Goal: Task Accomplishment & Management: Use online tool/utility

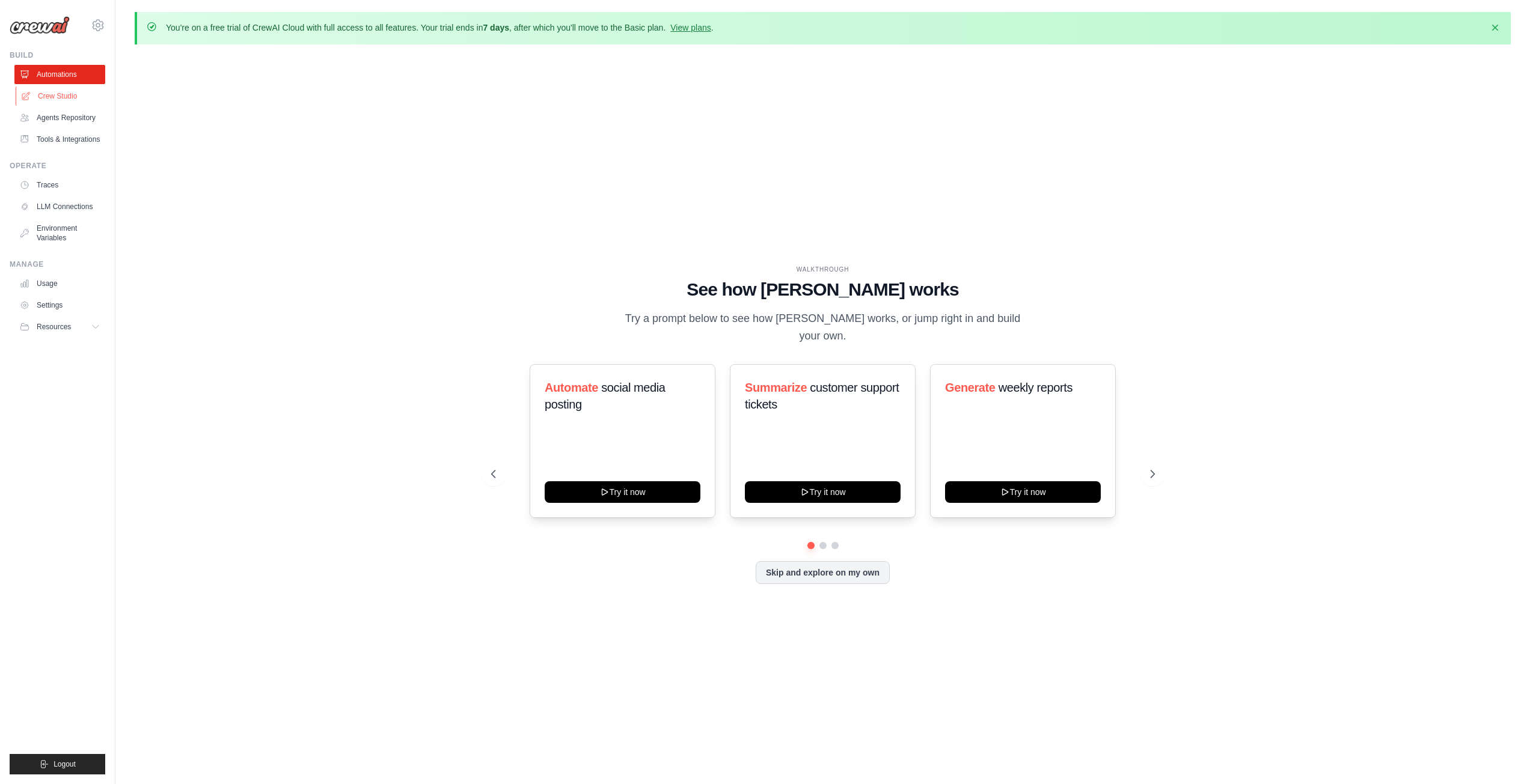
click at [62, 95] on link "Crew Studio" at bounding box center [61, 96] width 91 height 19
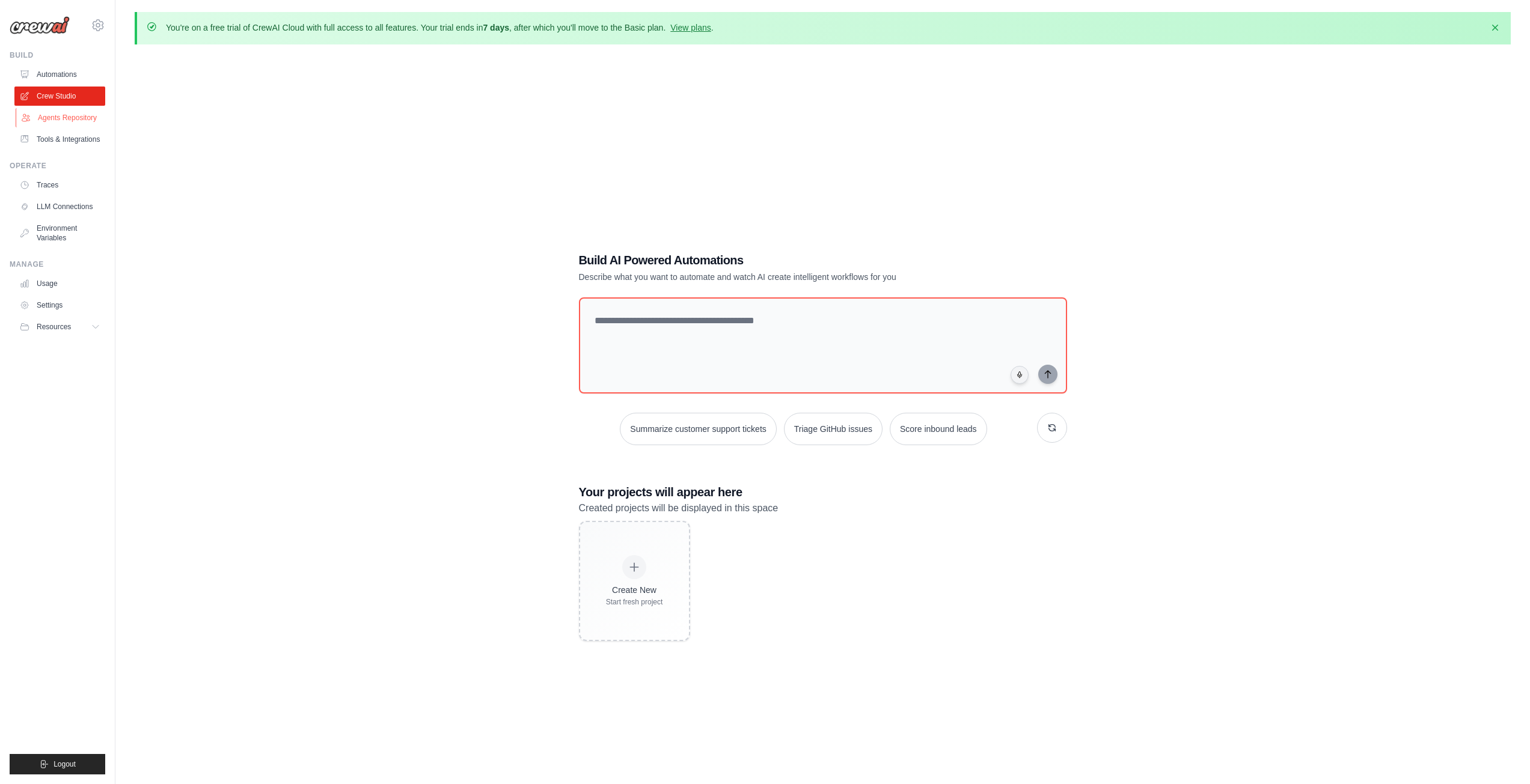
click at [63, 114] on link "Agents Repository" at bounding box center [61, 118] width 91 height 19
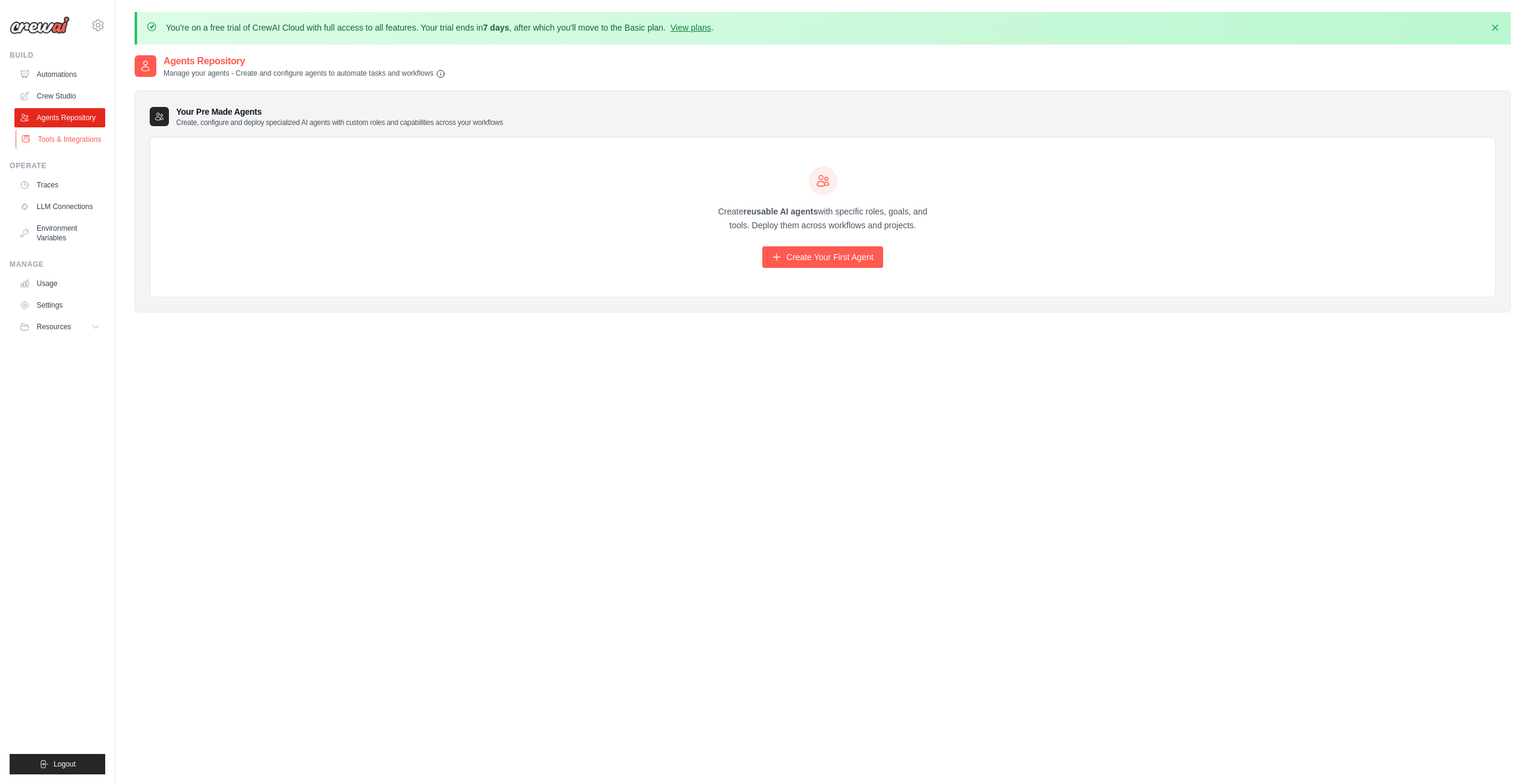
click at [68, 134] on link "Tools & Integrations" at bounding box center [61, 139] width 91 height 19
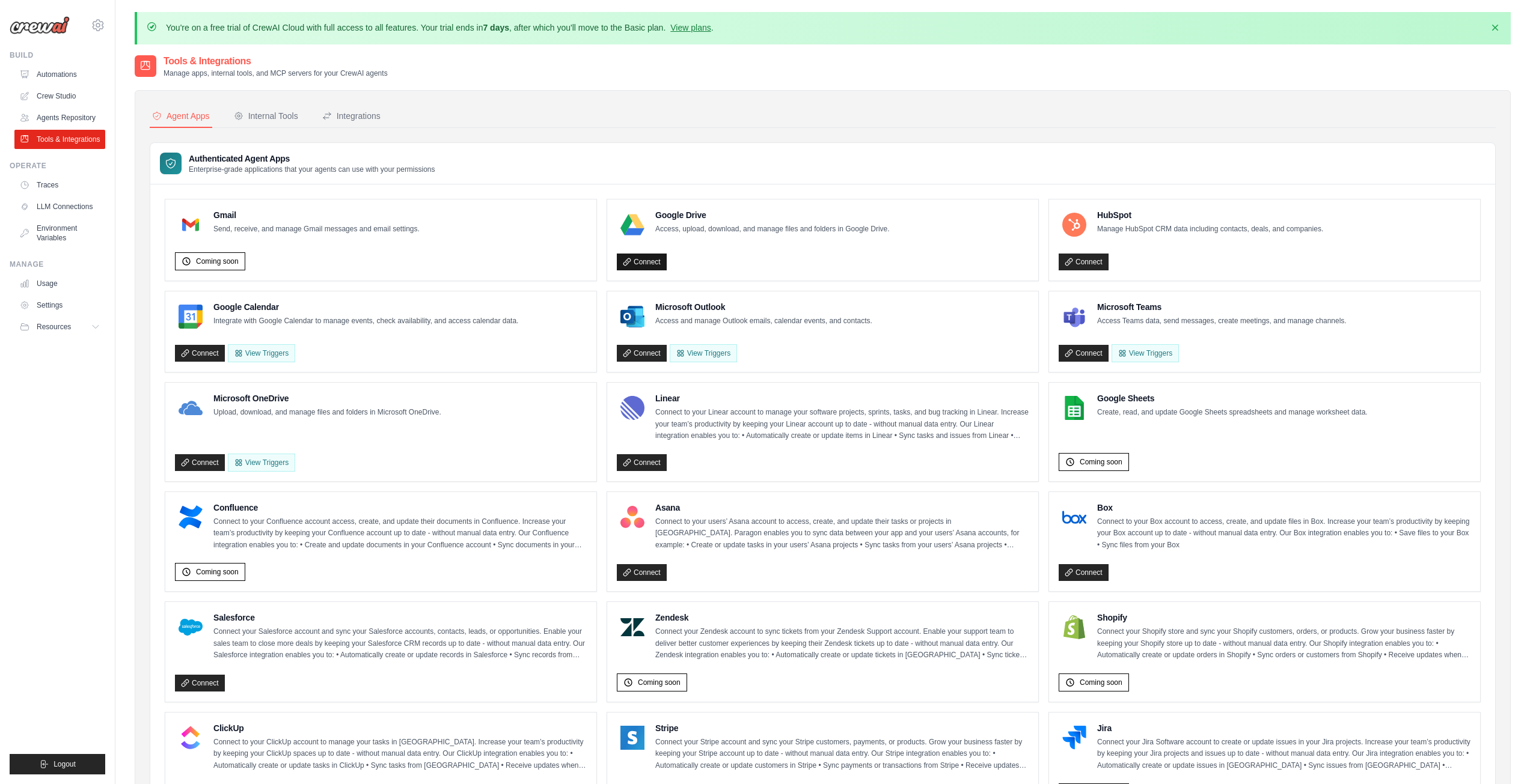
click at [650, 259] on link "Connect" at bounding box center [642, 262] width 50 height 17
click at [274, 114] on div "Internal Tools" at bounding box center [265, 116] width 64 height 12
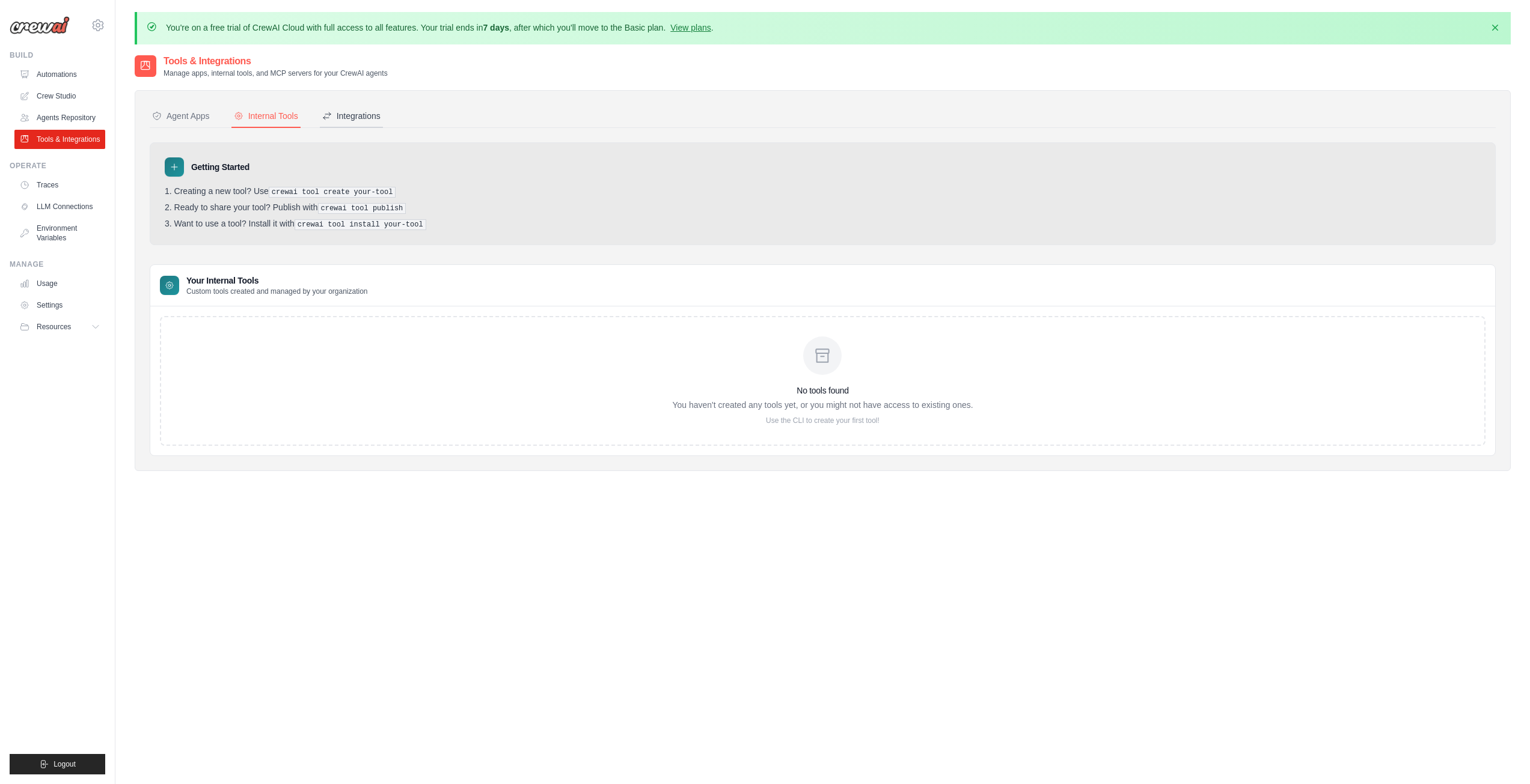
click at [370, 117] on div "Integrations" at bounding box center [352, 116] width 58 height 12
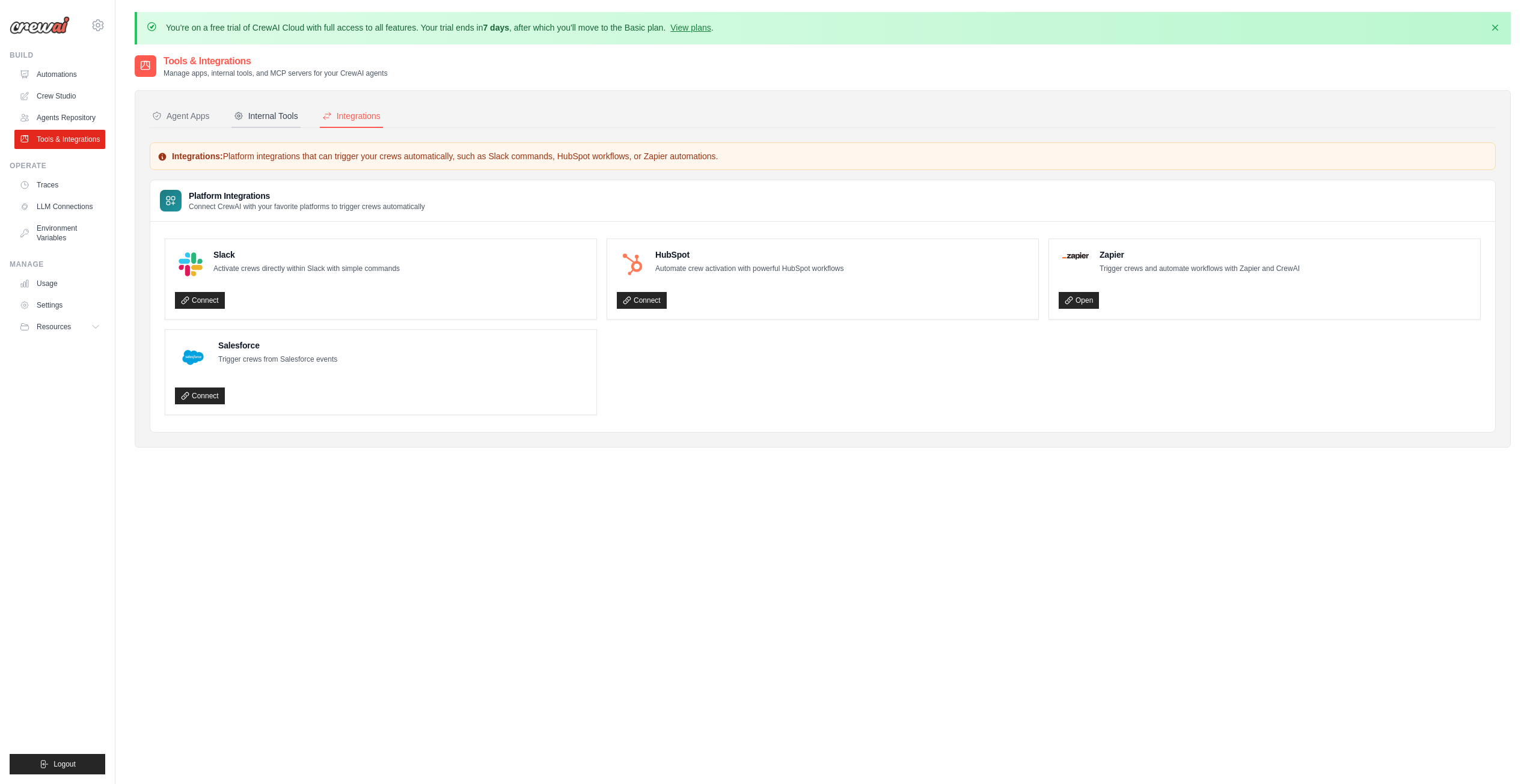
click at [265, 121] on div "Internal Tools" at bounding box center [265, 116] width 64 height 12
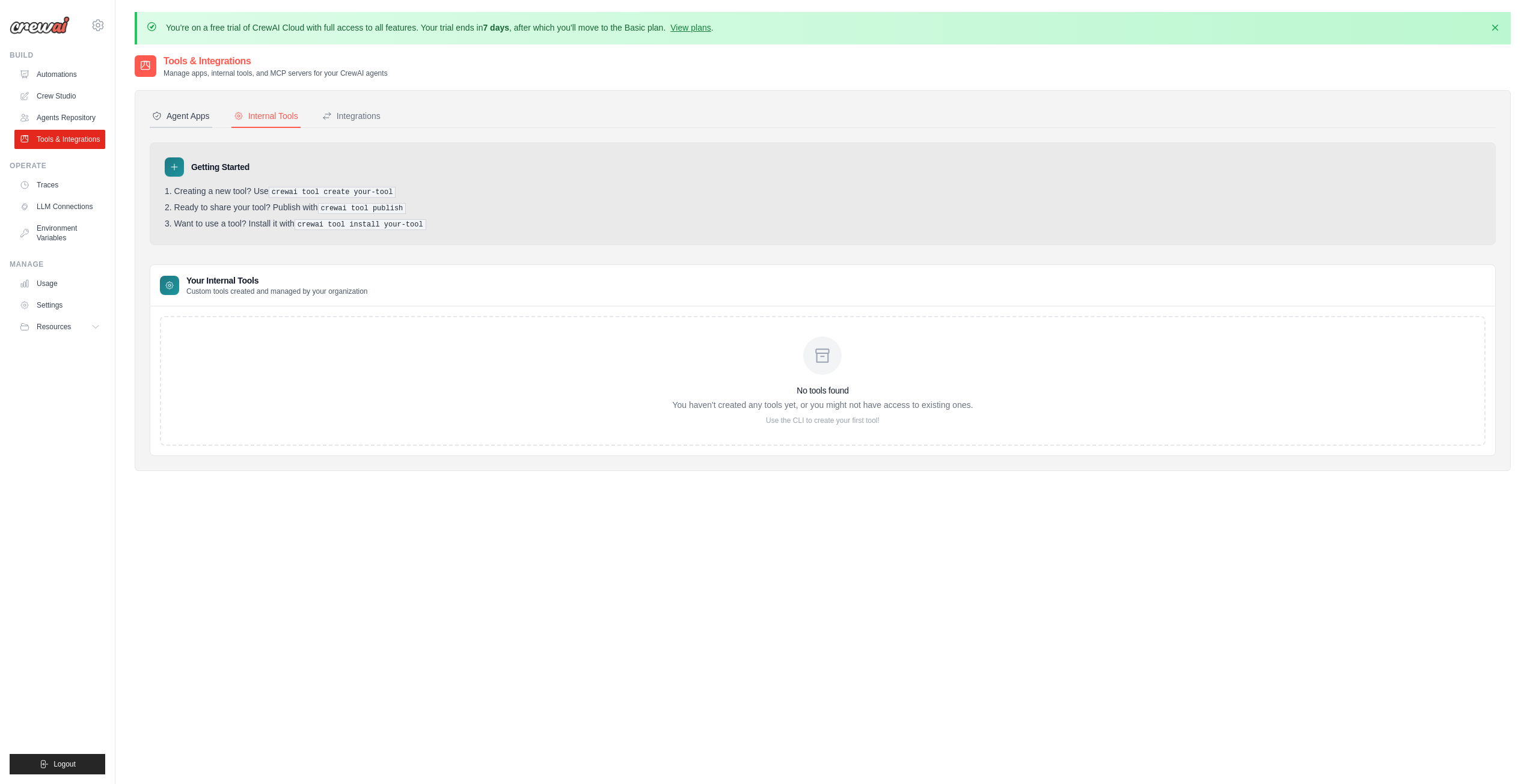
click at [194, 117] on div "Agent Apps" at bounding box center [181, 116] width 58 height 12
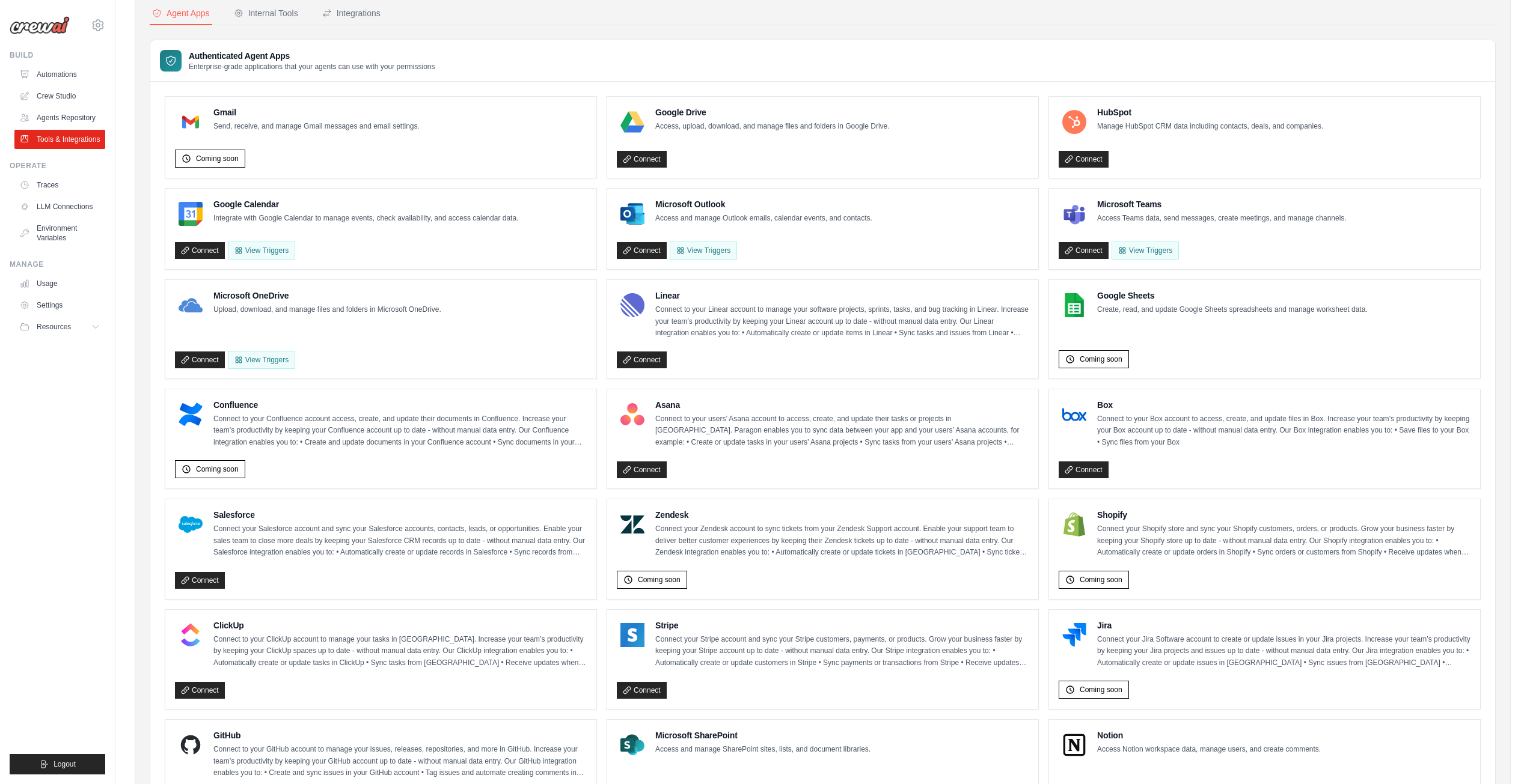
scroll to position [121, 0]
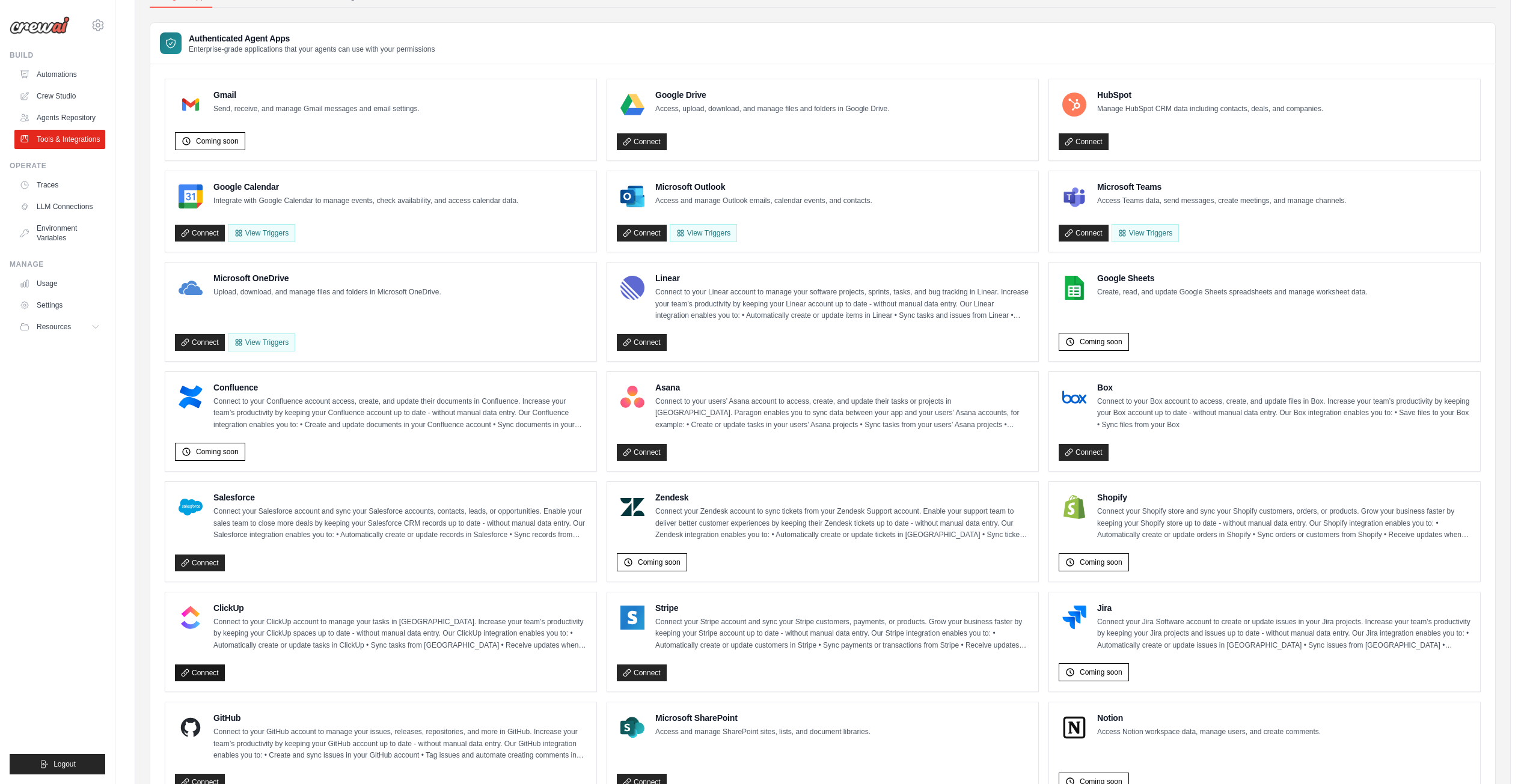
click at [201, 672] on link "Connect" at bounding box center [200, 673] width 50 height 17
click at [59, 121] on link "Agents Repository" at bounding box center [61, 118] width 91 height 19
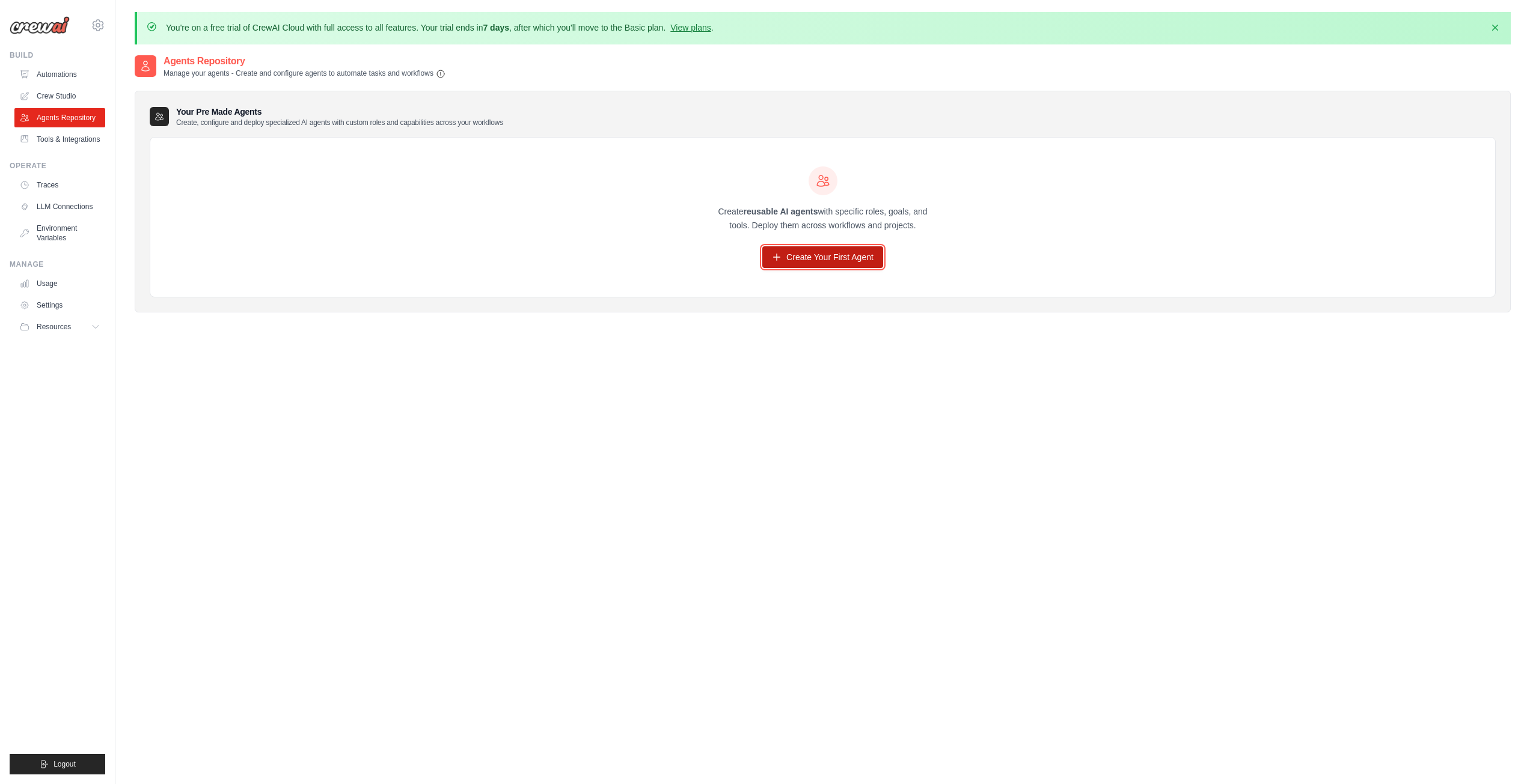
click at [837, 254] on link "Create Your First Agent" at bounding box center [822, 257] width 121 height 22
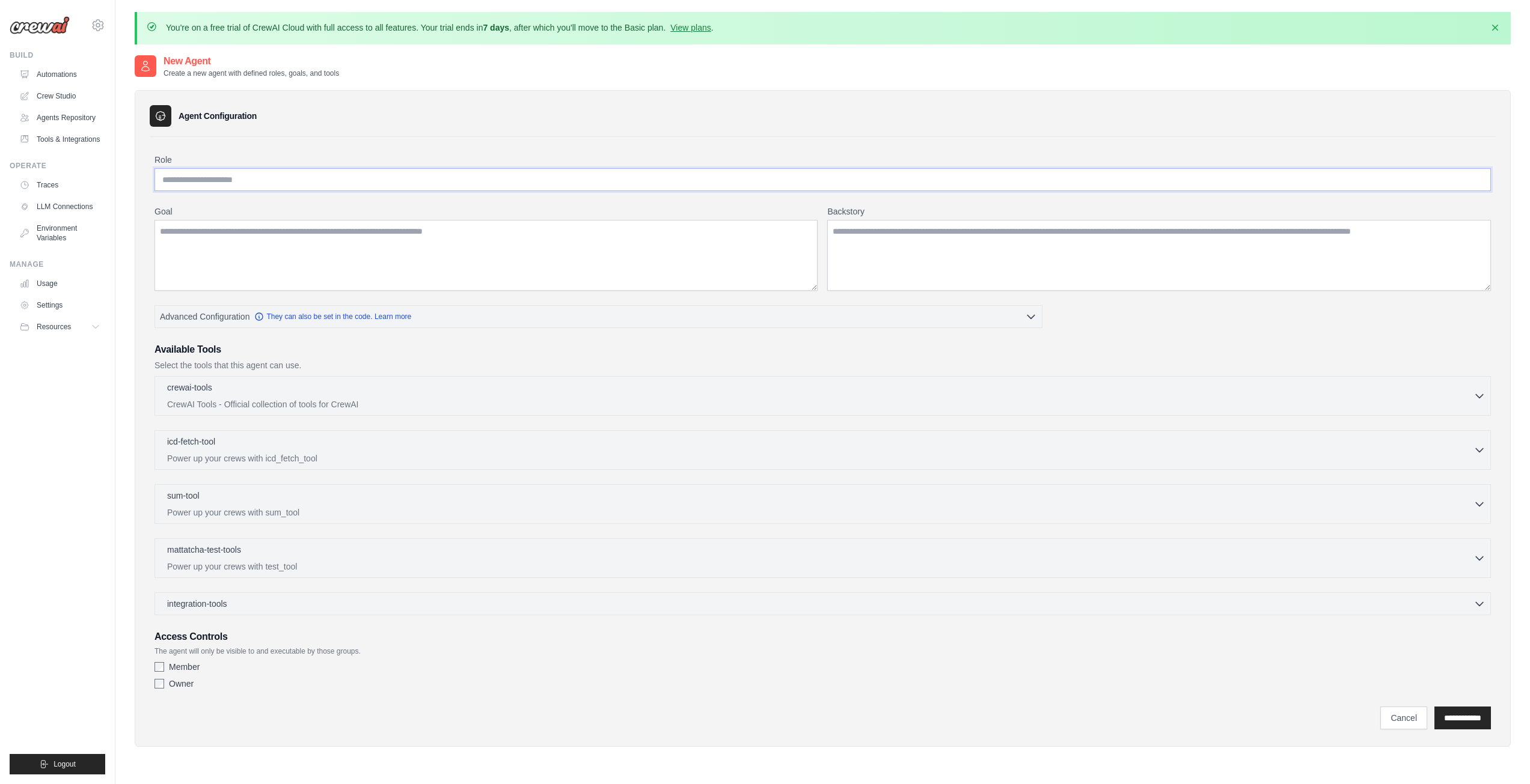
click at [238, 173] on input "Role" at bounding box center [822, 180] width 1336 height 23
type input "**********"
click at [306, 599] on div "integration-tools 0 selected" at bounding box center [826, 603] width 1318 height 12
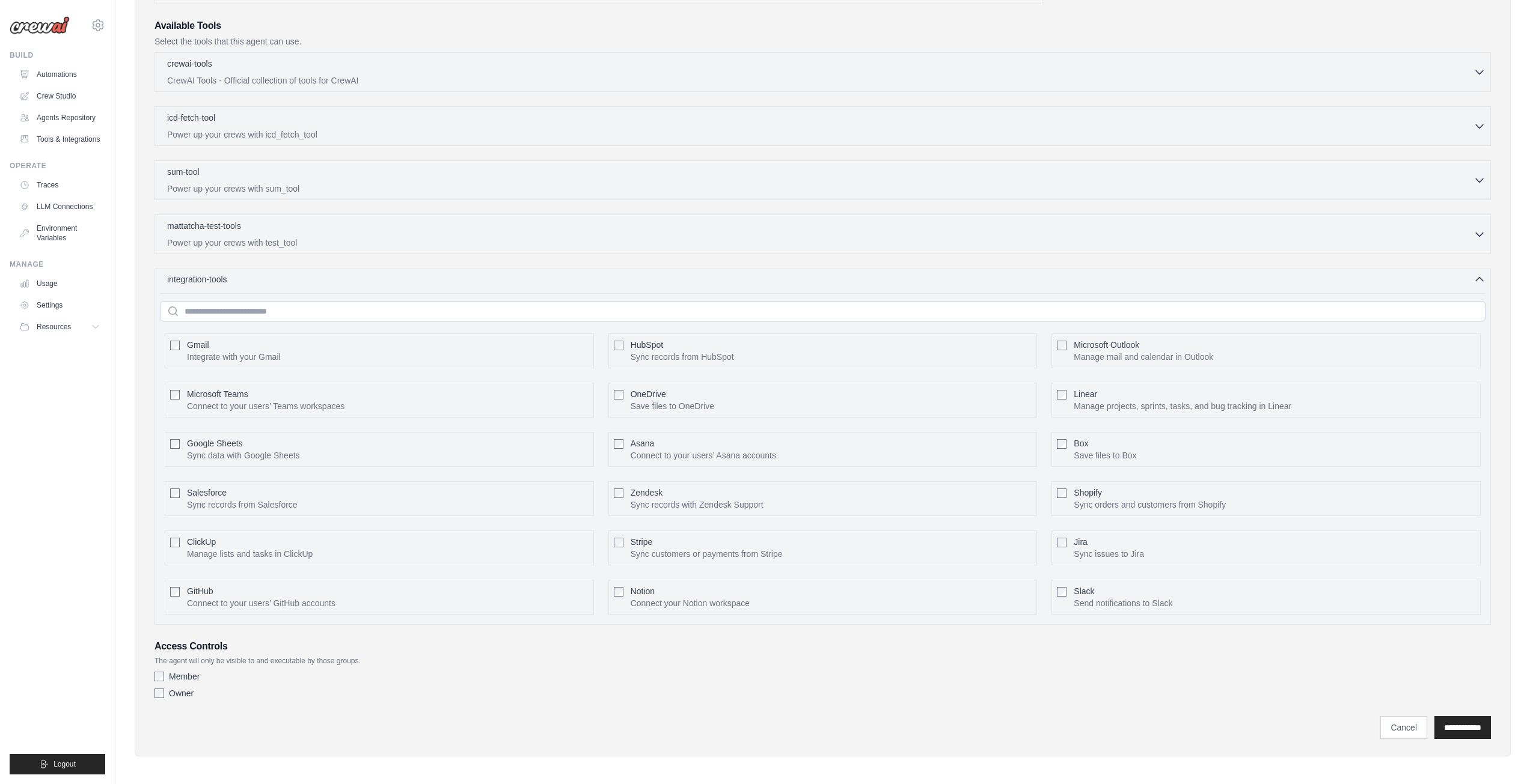
scroll to position [328, 0]
click at [574, 543] on button "Configure" at bounding box center [568, 544] width 42 height 16
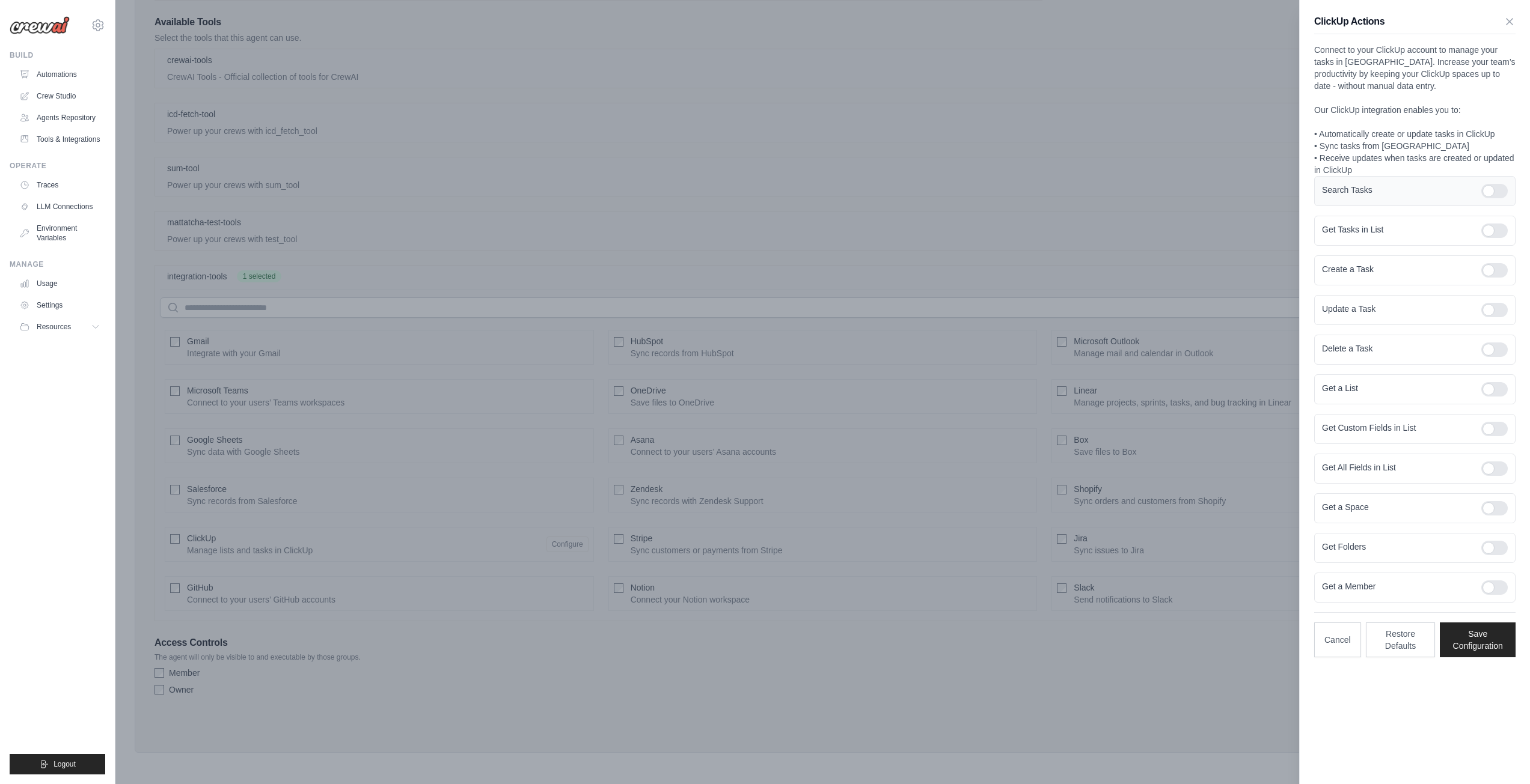
click at [1487, 186] on div at bounding box center [1494, 191] width 26 height 14
click at [1489, 232] on div at bounding box center [1494, 230] width 26 height 14
click at [1487, 261] on div "Create a Task" at bounding box center [1414, 270] width 201 height 30
click at [1488, 270] on div at bounding box center [1494, 270] width 26 height 14
click at [1491, 302] on div "Update a Task" at bounding box center [1414, 310] width 201 height 30
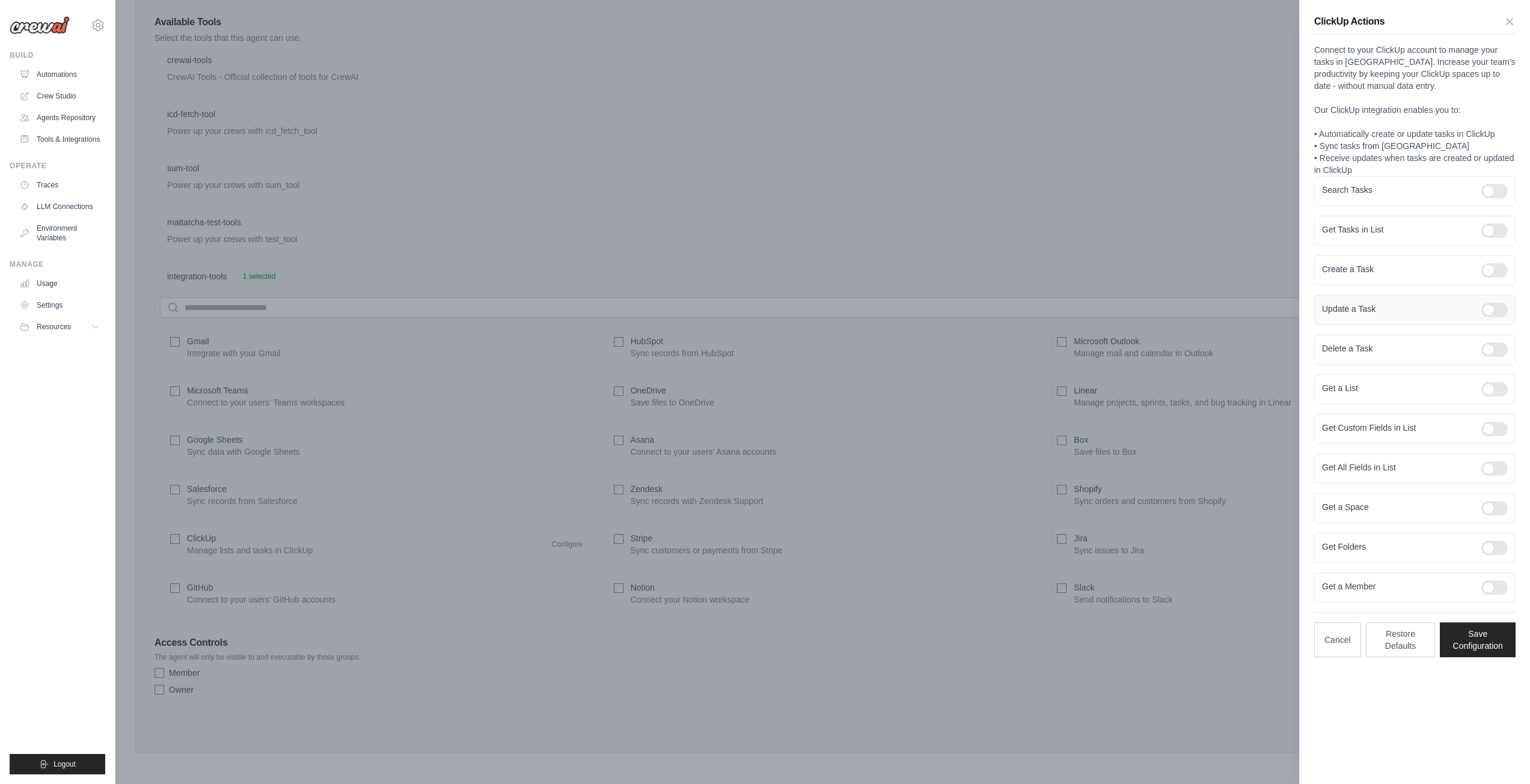
click at [1485, 309] on div at bounding box center [1494, 309] width 26 height 14
click at [1486, 353] on div at bounding box center [1494, 349] width 26 height 14
click at [1489, 388] on div at bounding box center [1494, 389] width 26 height 14
click at [1493, 426] on div at bounding box center [1494, 429] width 26 height 14
click at [1494, 468] on div at bounding box center [1494, 469] width 26 height 14
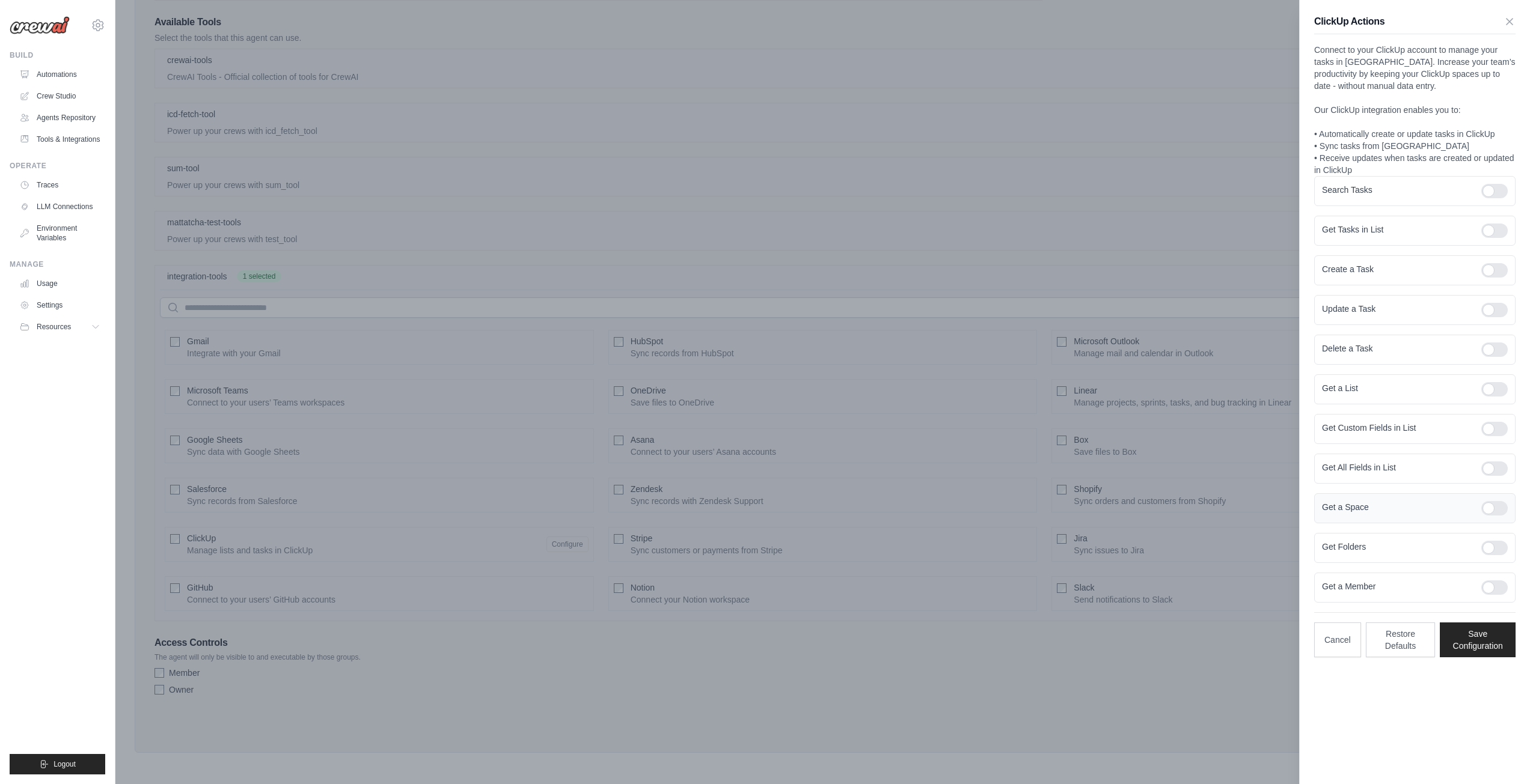
click at [1500, 510] on div at bounding box center [1494, 508] width 26 height 14
click at [1497, 542] on div at bounding box center [1494, 548] width 26 height 14
click at [1485, 596] on div "Get a Member" at bounding box center [1414, 588] width 201 height 30
click at [1493, 590] on div at bounding box center [1494, 587] width 26 height 14
click at [1483, 630] on button "Save Configuration" at bounding box center [1478, 639] width 76 height 35
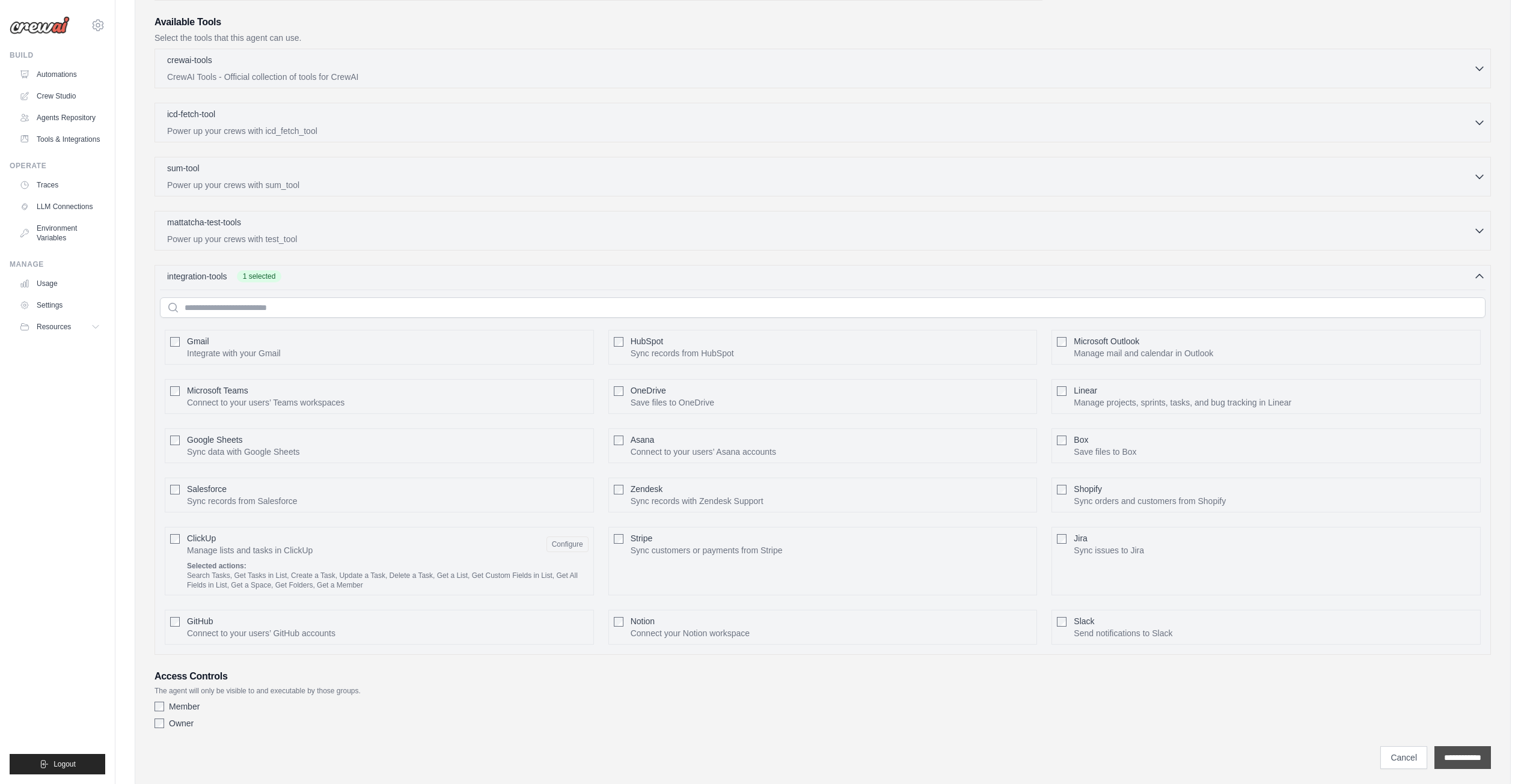
click at [1466, 756] on input "**********" at bounding box center [1462, 758] width 56 height 23
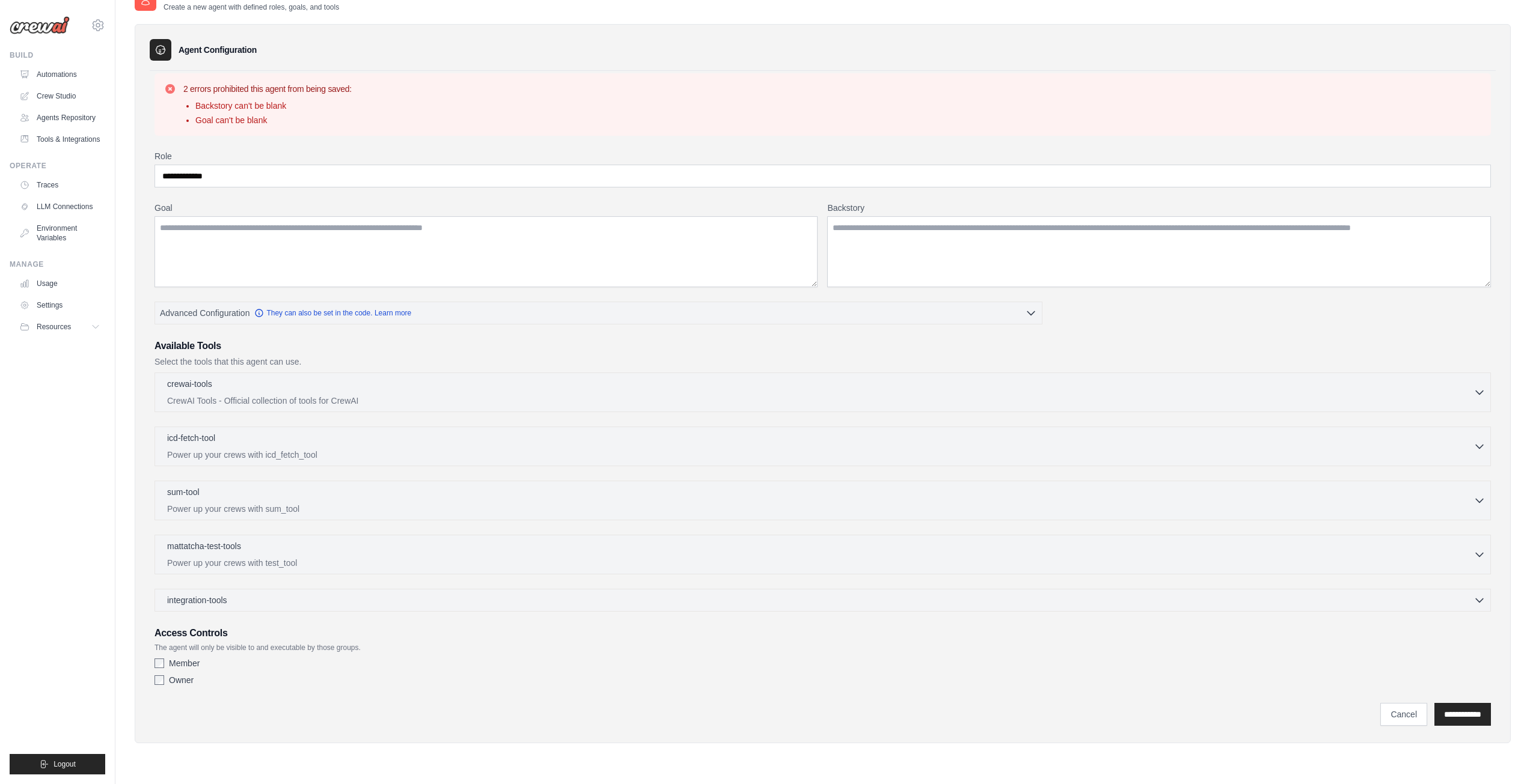
scroll to position [0, 0]
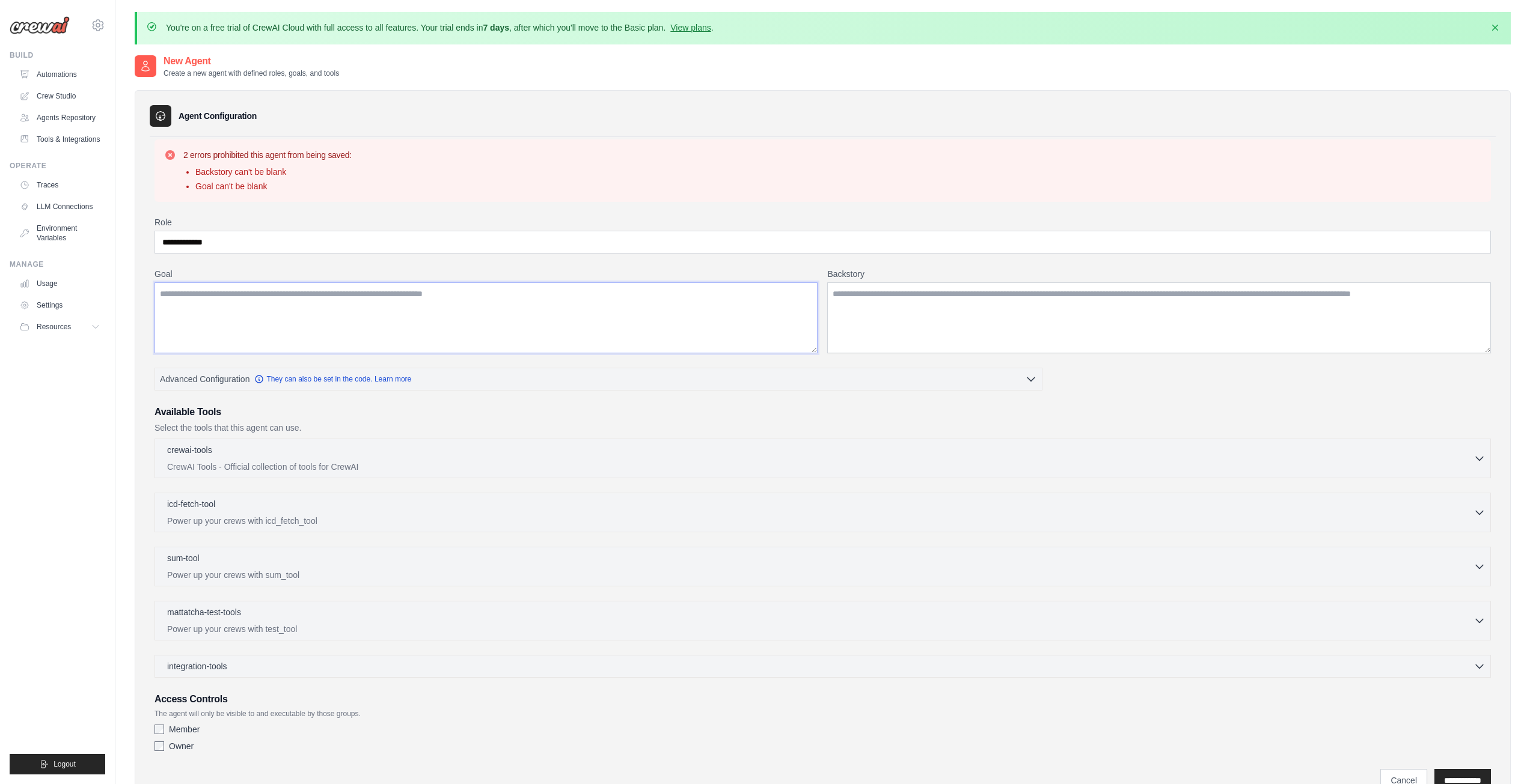
click at [238, 307] on textarea "Goal" at bounding box center [486, 318] width 663 height 71
type textarea "**********"
click at [890, 313] on textarea "Backstory" at bounding box center [1159, 318] width 664 height 71
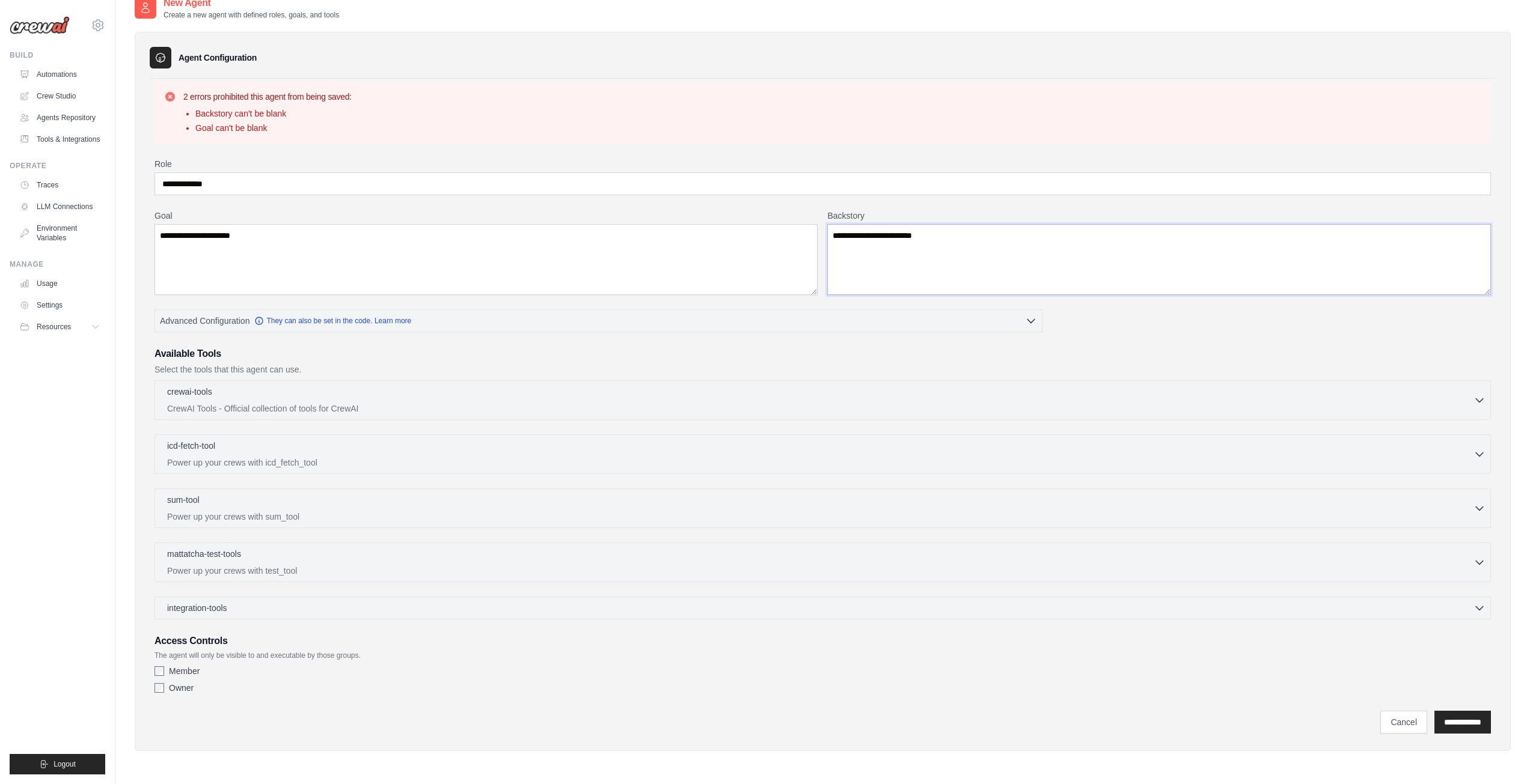
scroll to position [66, 0]
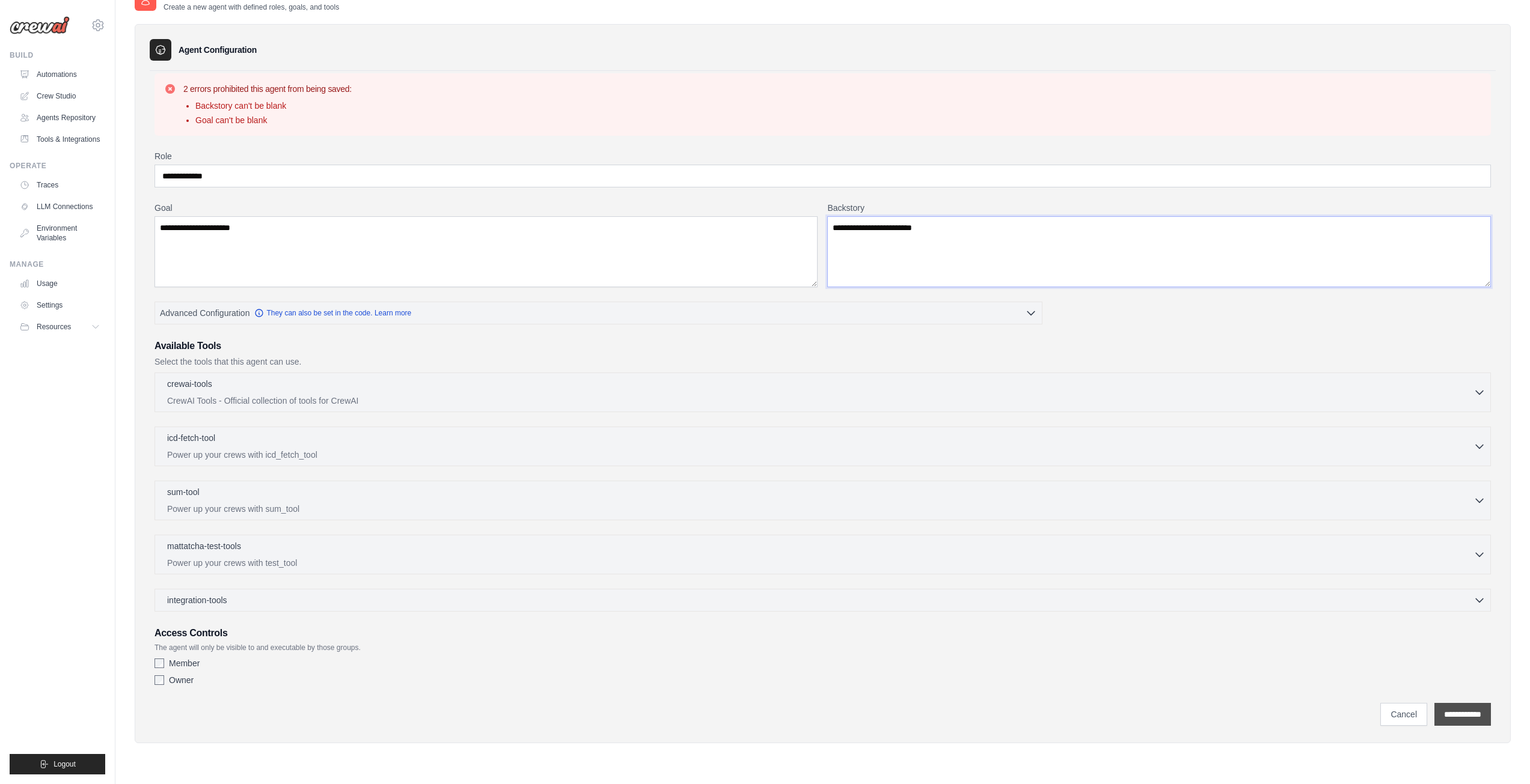
type textarea "**********"
click at [1448, 708] on input "**********" at bounding box center [1462, 714] width 56 height 23
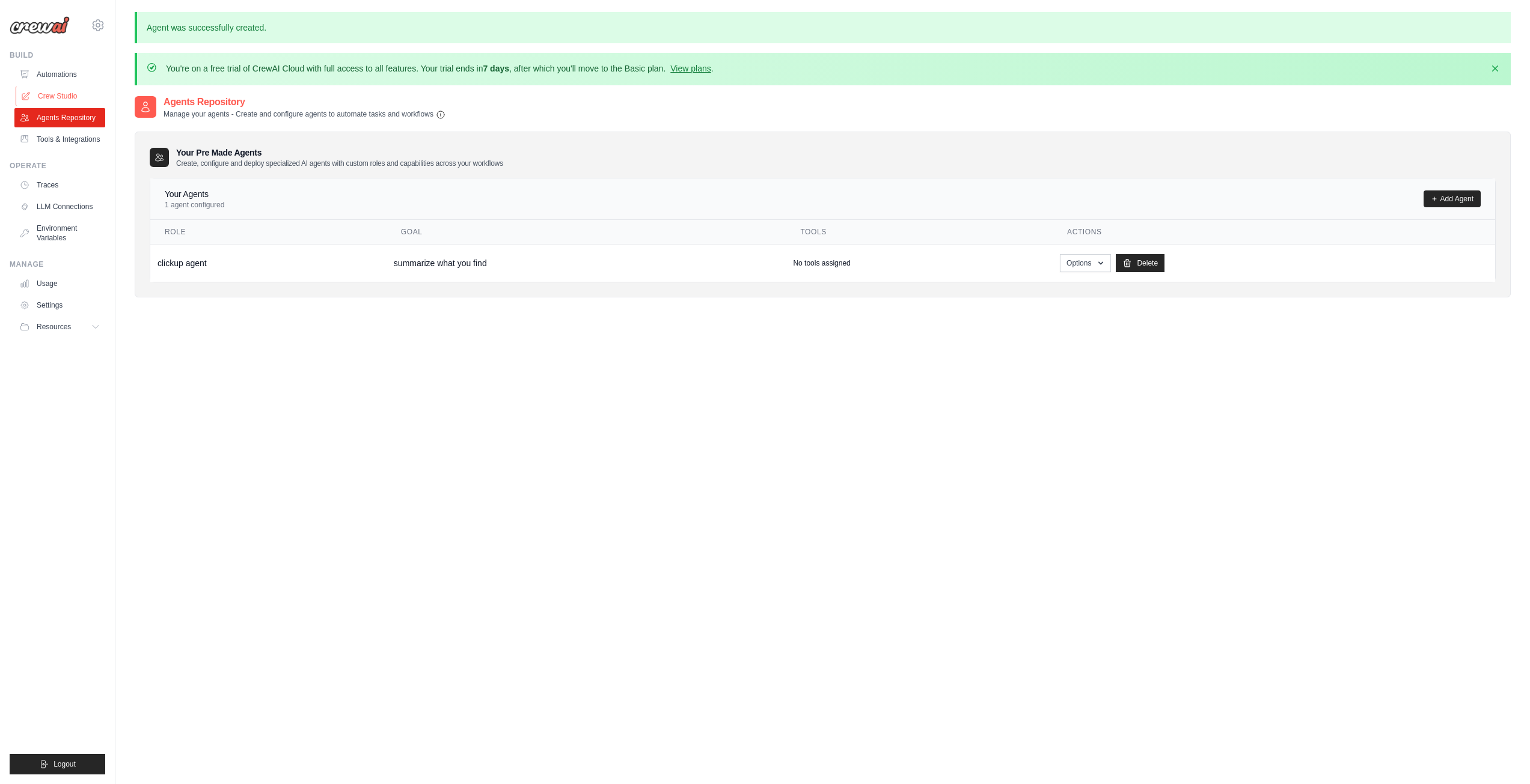
click at [58, 93] on link "Crew Studio" at bounding box center [61, 96] width 91 height 19
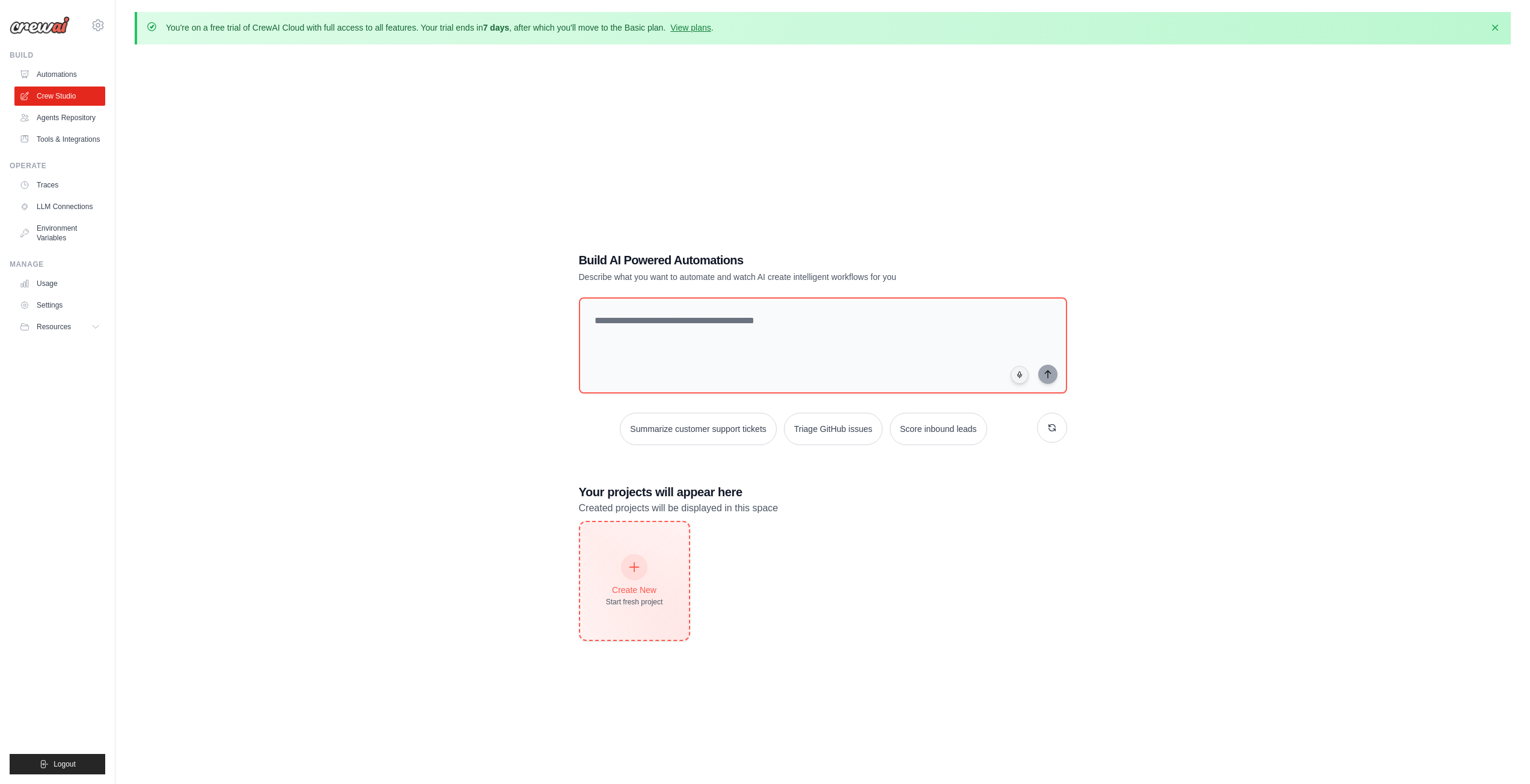
click at [632, 572] on icon at bounding box center [635, 567] width 14 height 14
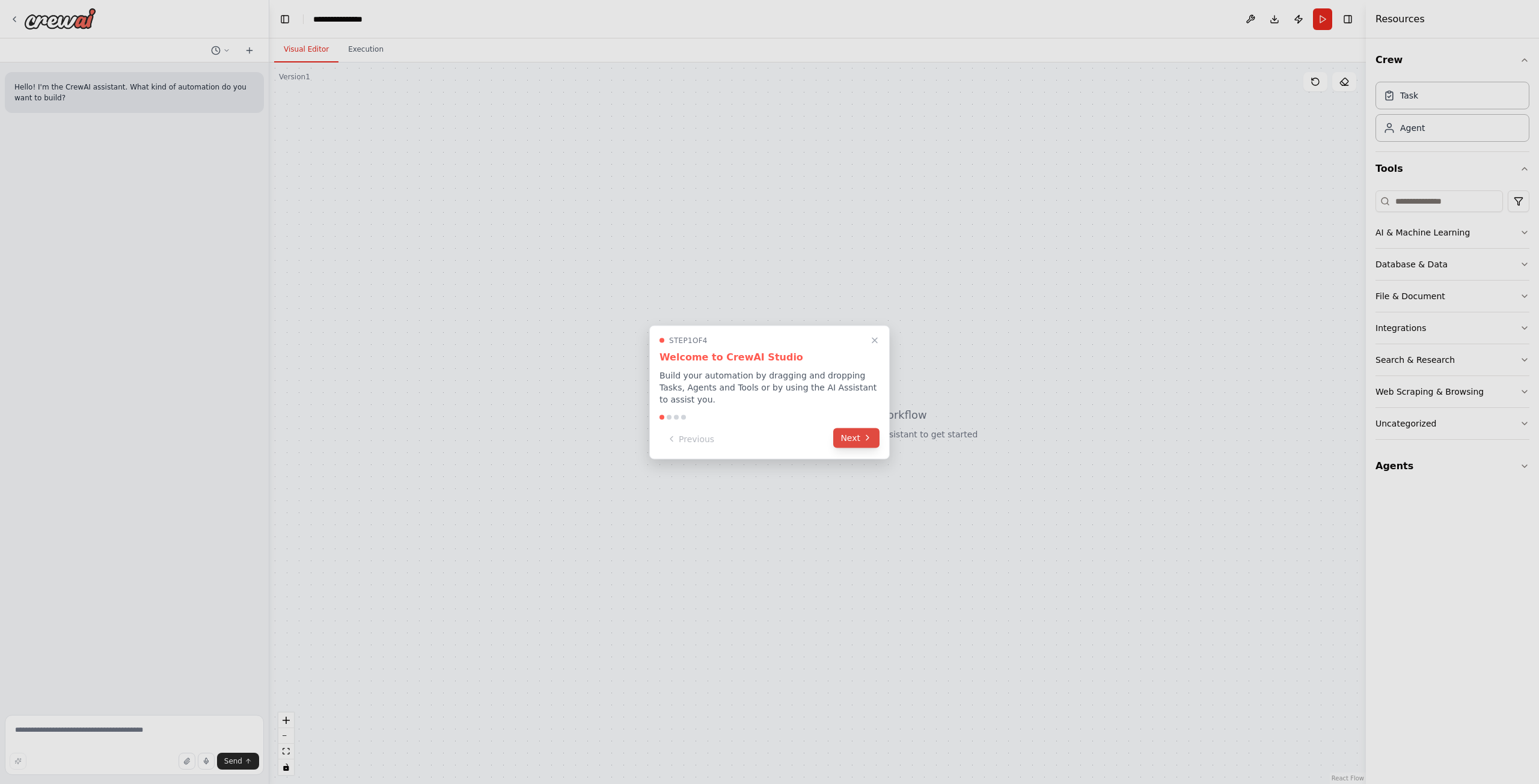
click at [866, 433] on icon at bounding box center [868, 438] width 9 height 9
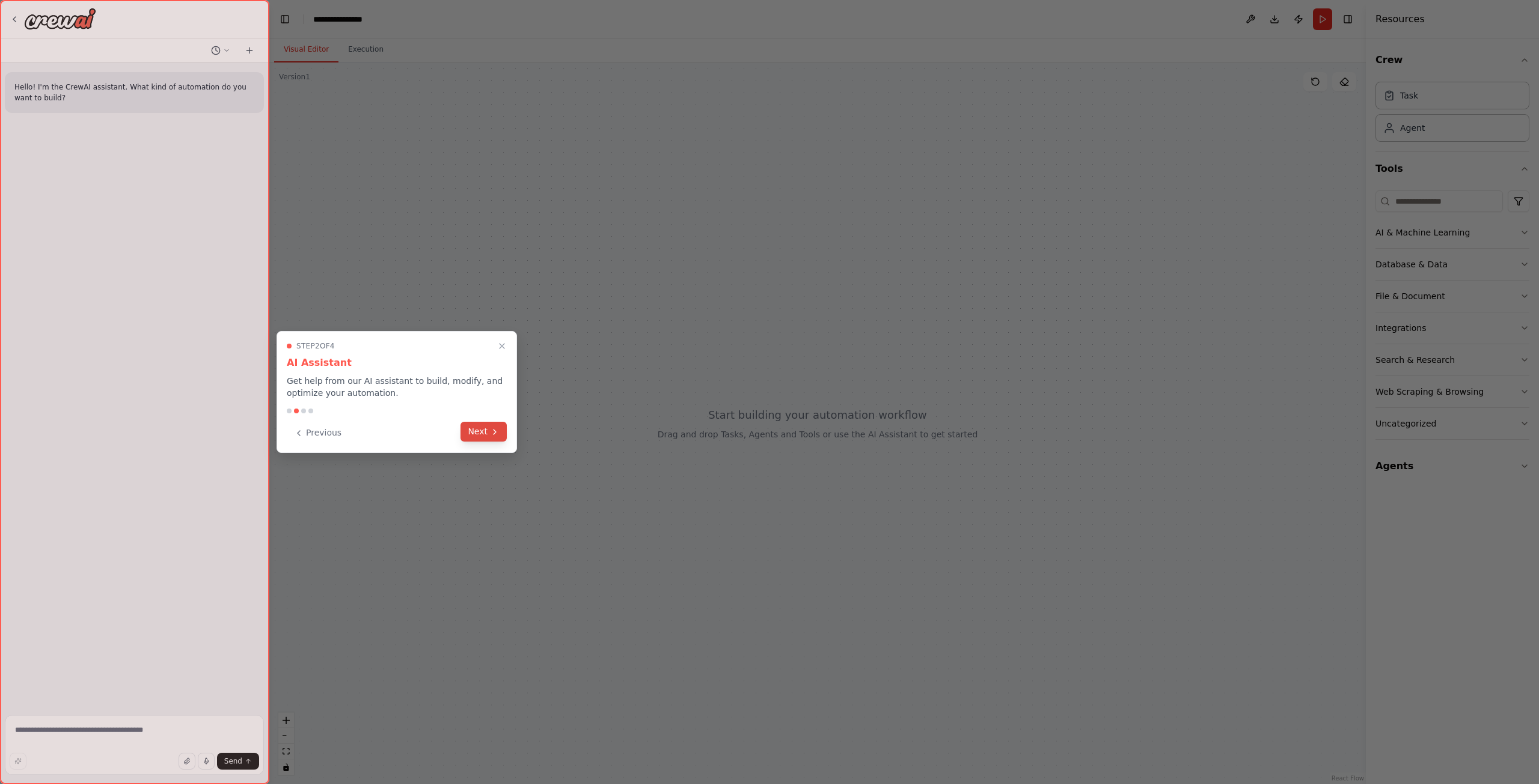
click at [495, 437] on button "Next" at bounding box center [484, 431] width 46 height 20
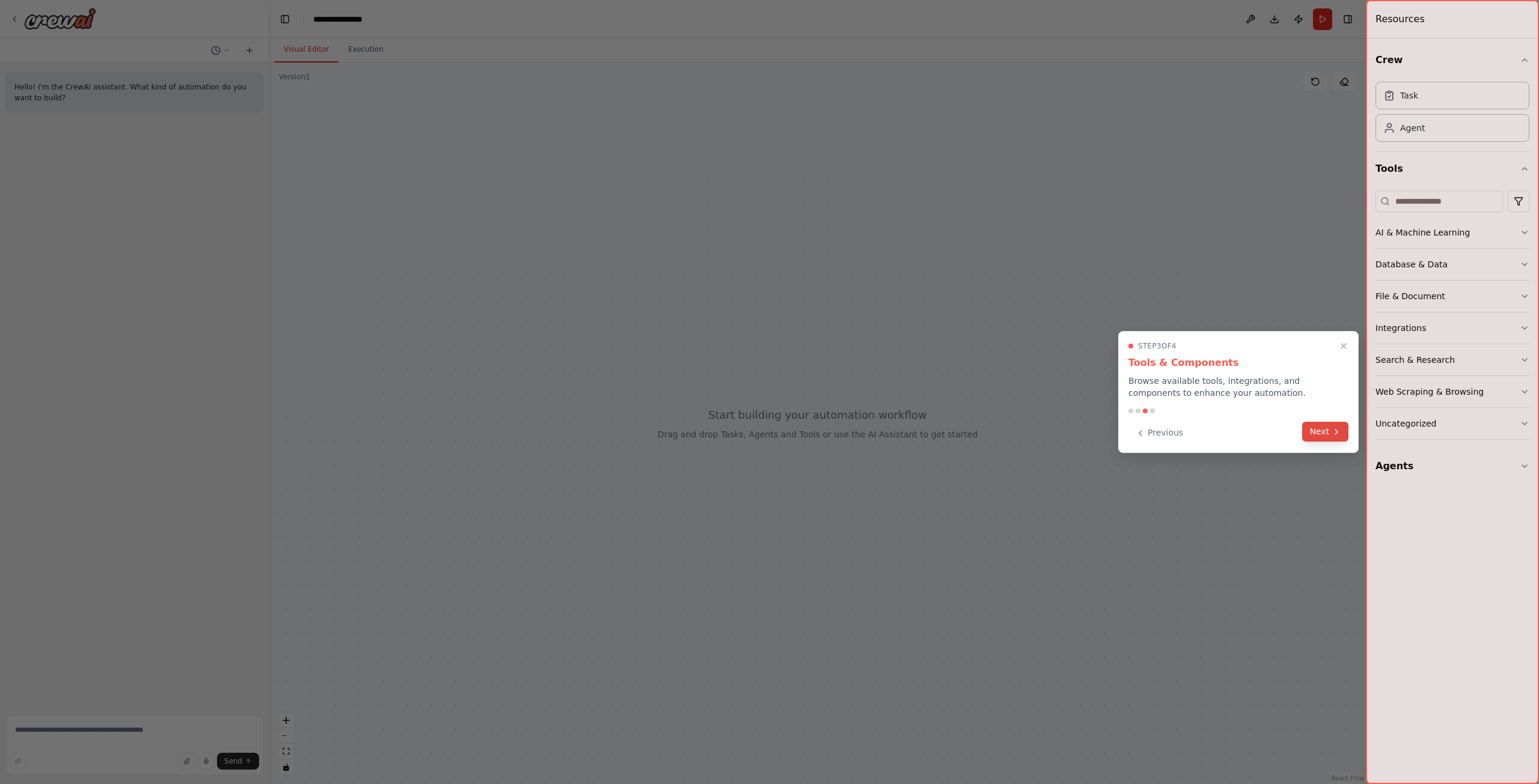
click at [1321, 435] on button "Next" at bounding box center [1325, 431] width 46 height 20
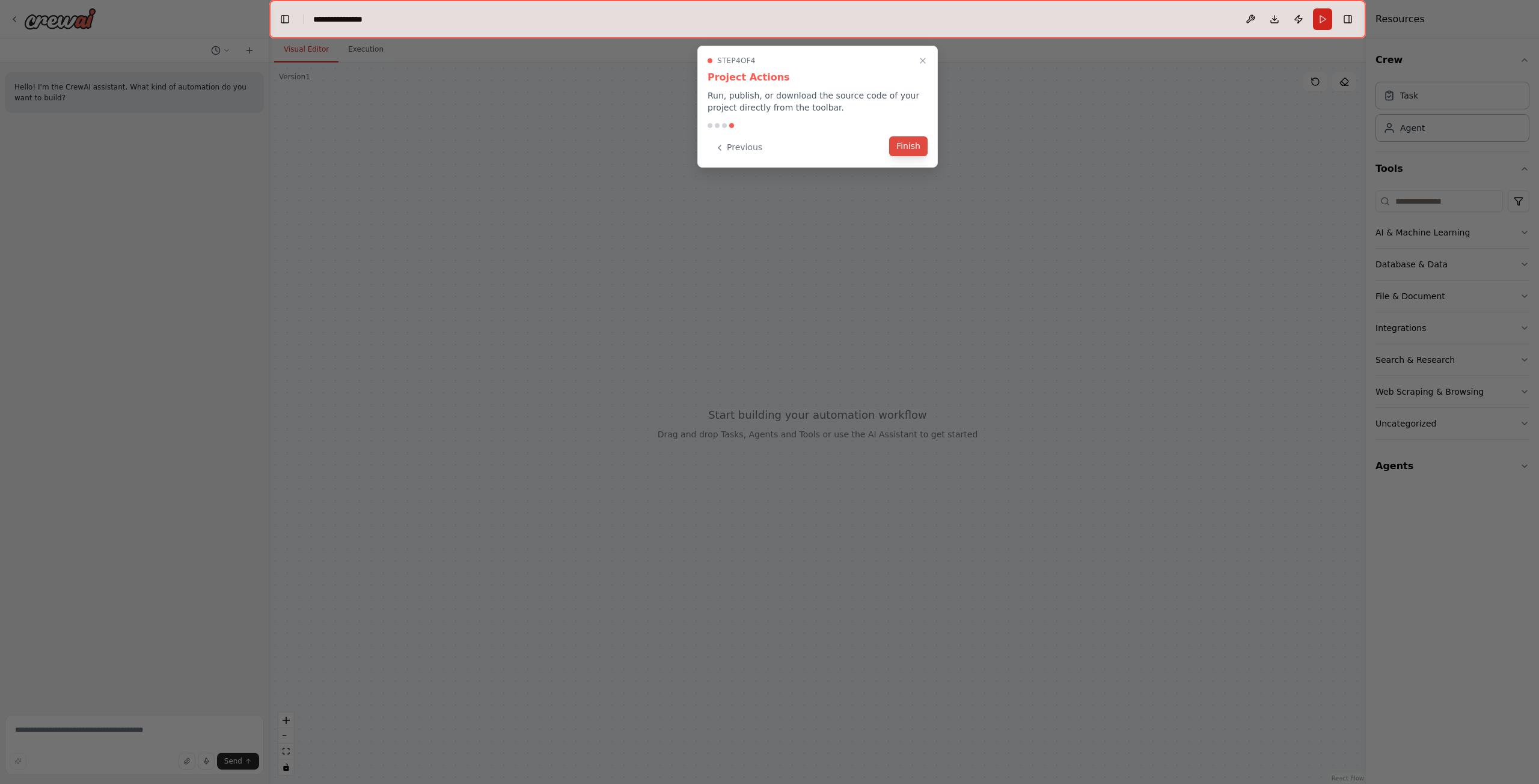
click at [911, 150] on button "Finish" at bounding box center [908, 146] width 39 height 20
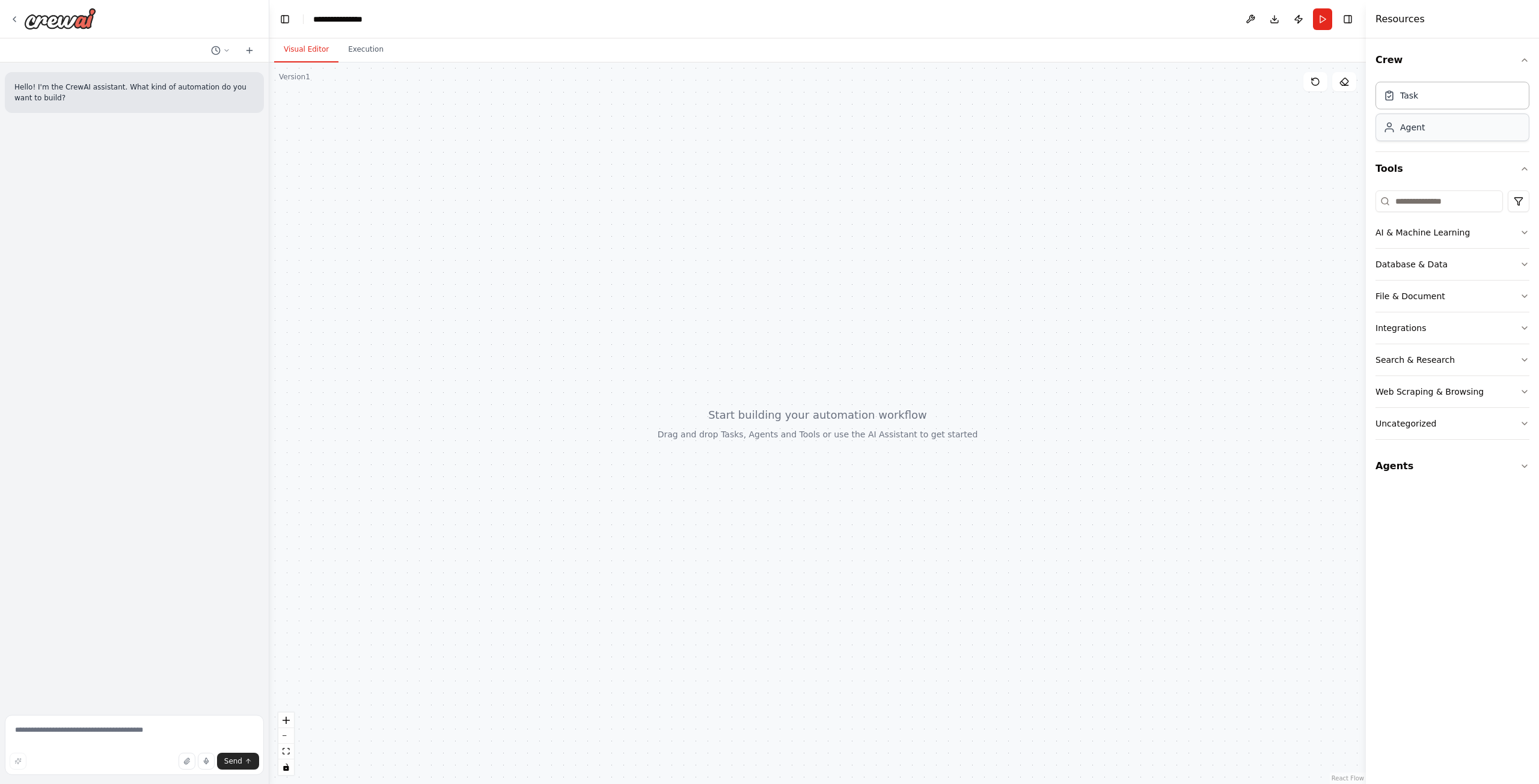
click at [1417, 128] on div "Agent" at bounding box center [1412, 127] width 24 height 12
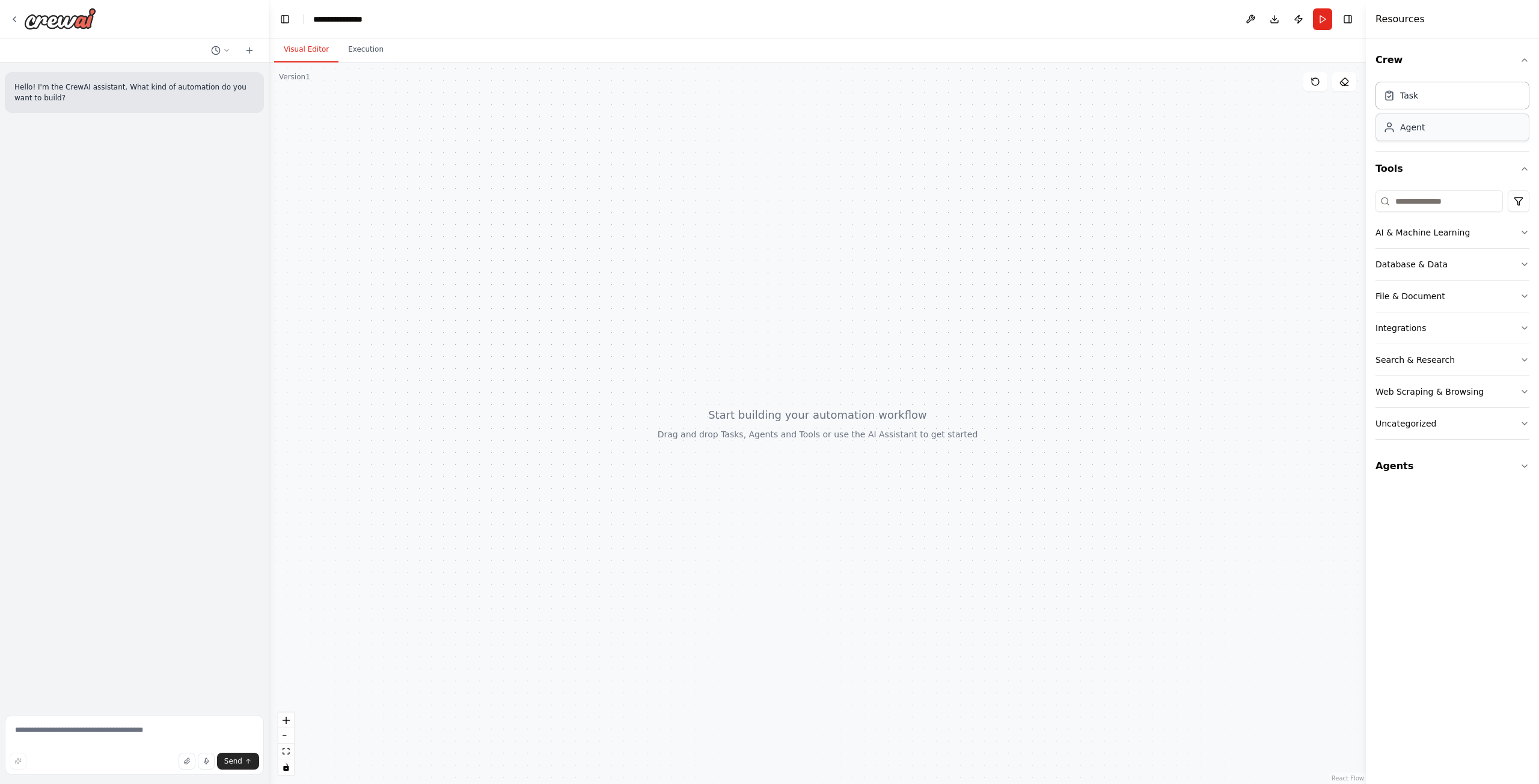
click at [1417, 128] on div "Agent" at bounding box center [1412, 127] width 24 height 12
click at [1458, 460] on button "Agents" at bounding box center [1452, 466] width 154 height 34
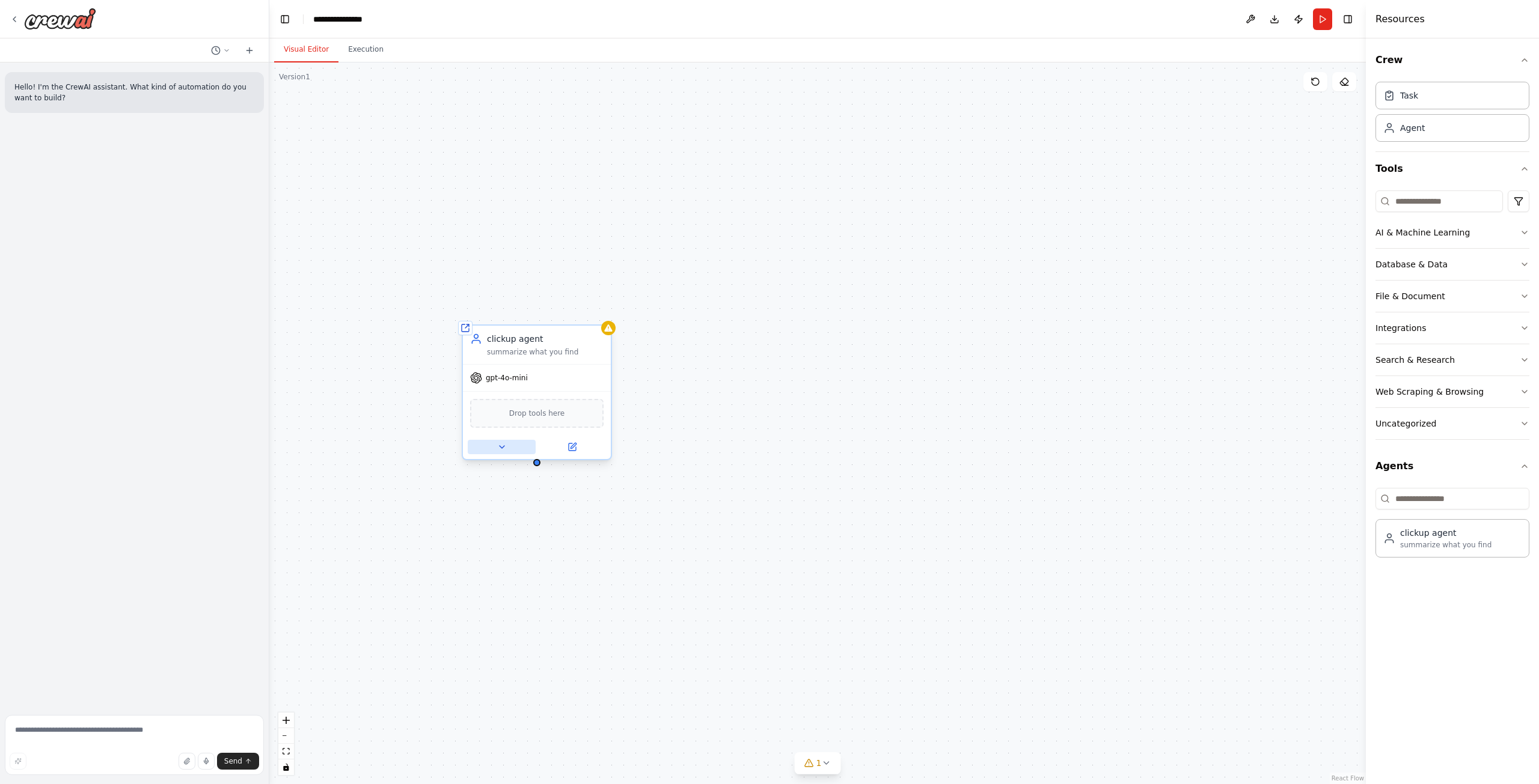
click at [501, 447] on icon at bounding box center [502, 448] width 5 height 3
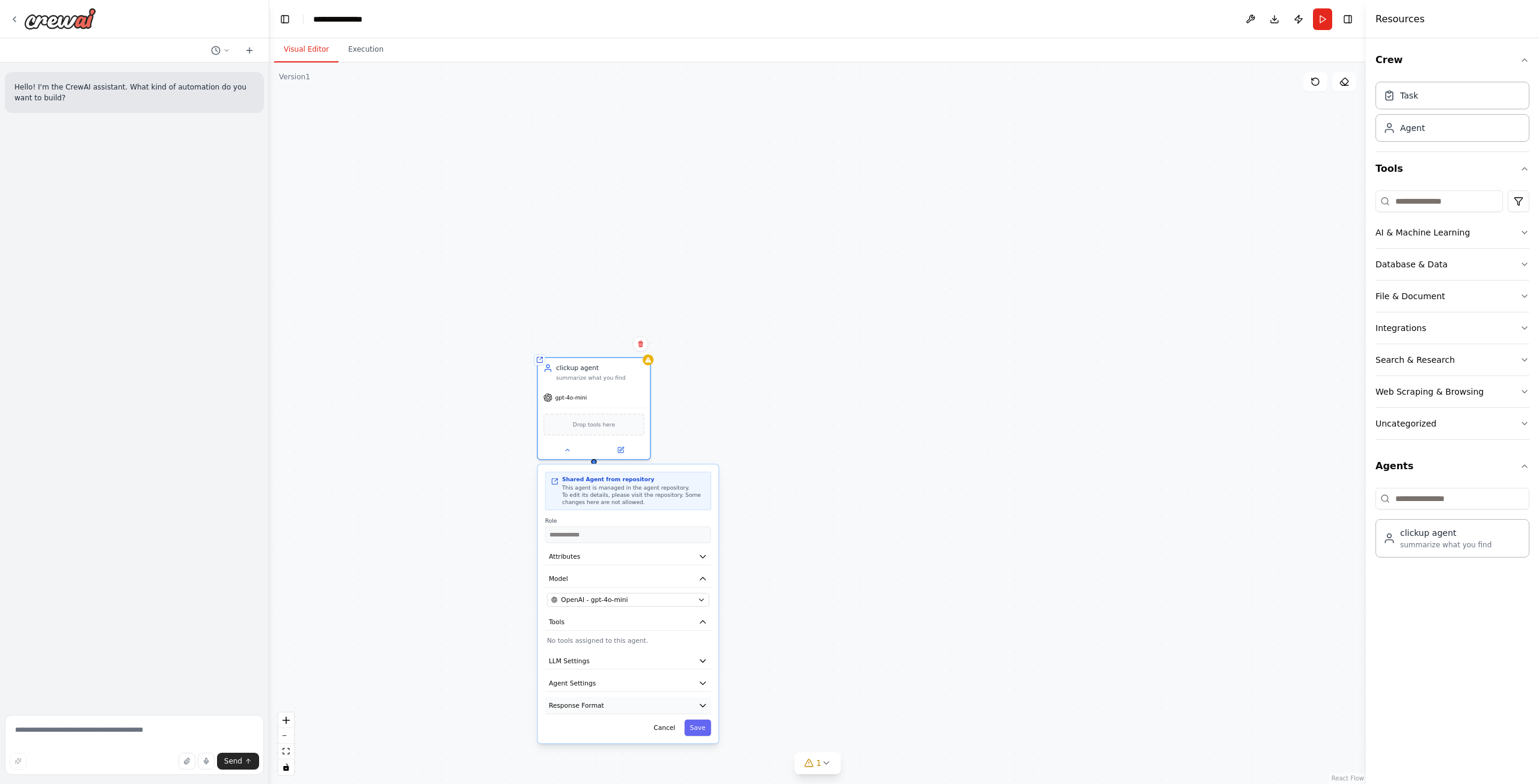
click at [700, 705] on icon "button" at bounding box center [702, 705] width 9 height 9
click at [686, 678] on button "Agent Settings" at bounding box center [628, 683] width 166 height 17
click at [683, 663] on button "LLM Settings" at bounding box center [628, 661] width 166 height 17
click at [692, 660] on button "LLM Settings" at bounding box center [628, 661] width 166 height 17
click at [692, 687] on button "Agent Settings" at bounding box center [628, 683] width 166 height 17
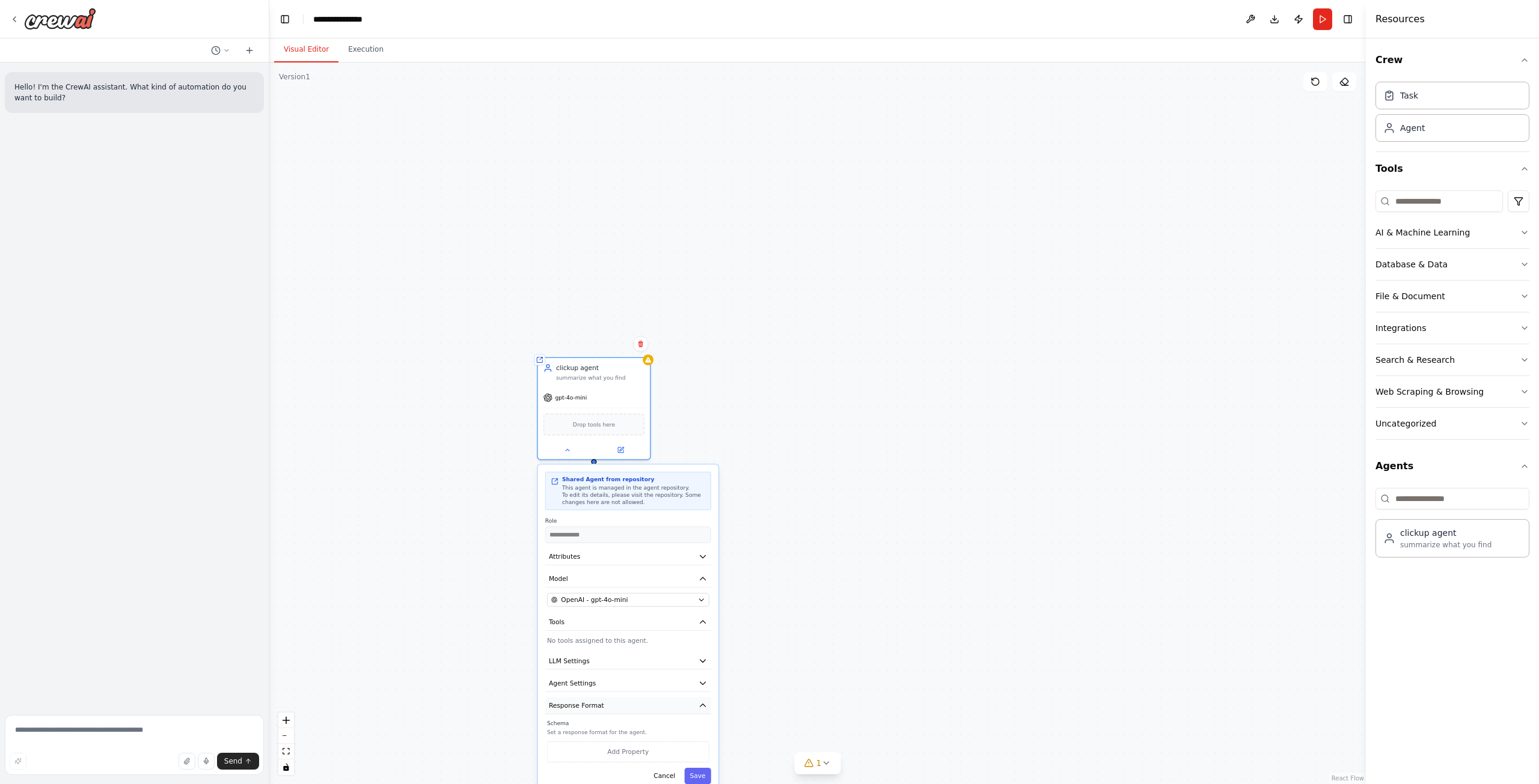
click at [695, 708] on button "Response Format" at bounding box center [628, 705] width 166 height 17
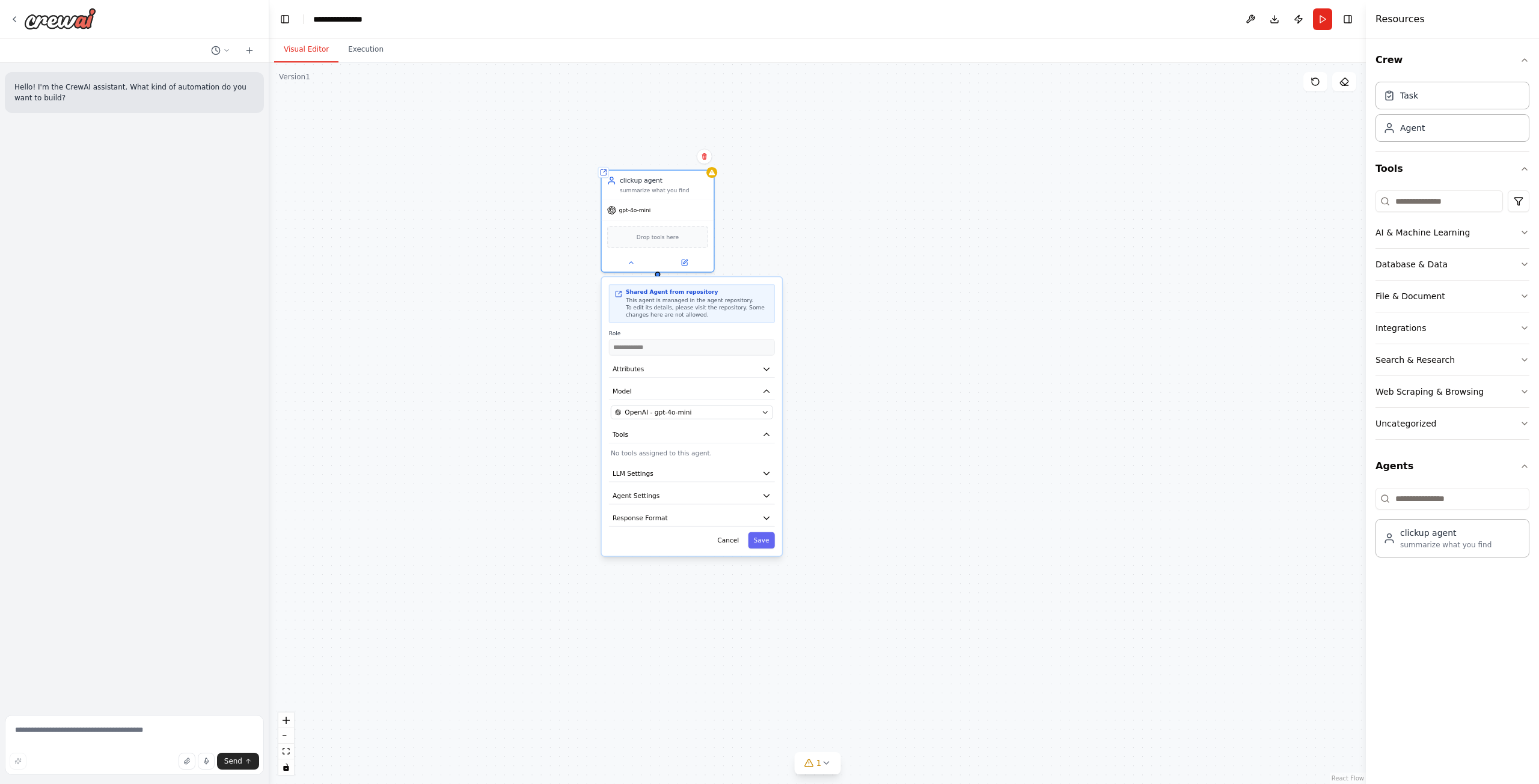
drag, startPoint x: 1061, startPoint y: 609, endPoint x: 1125, endPoint y: 421, distance: 198.6
click at [1125, 421] on div "**********" at bounding box center [818, 423] width 1097 height 722
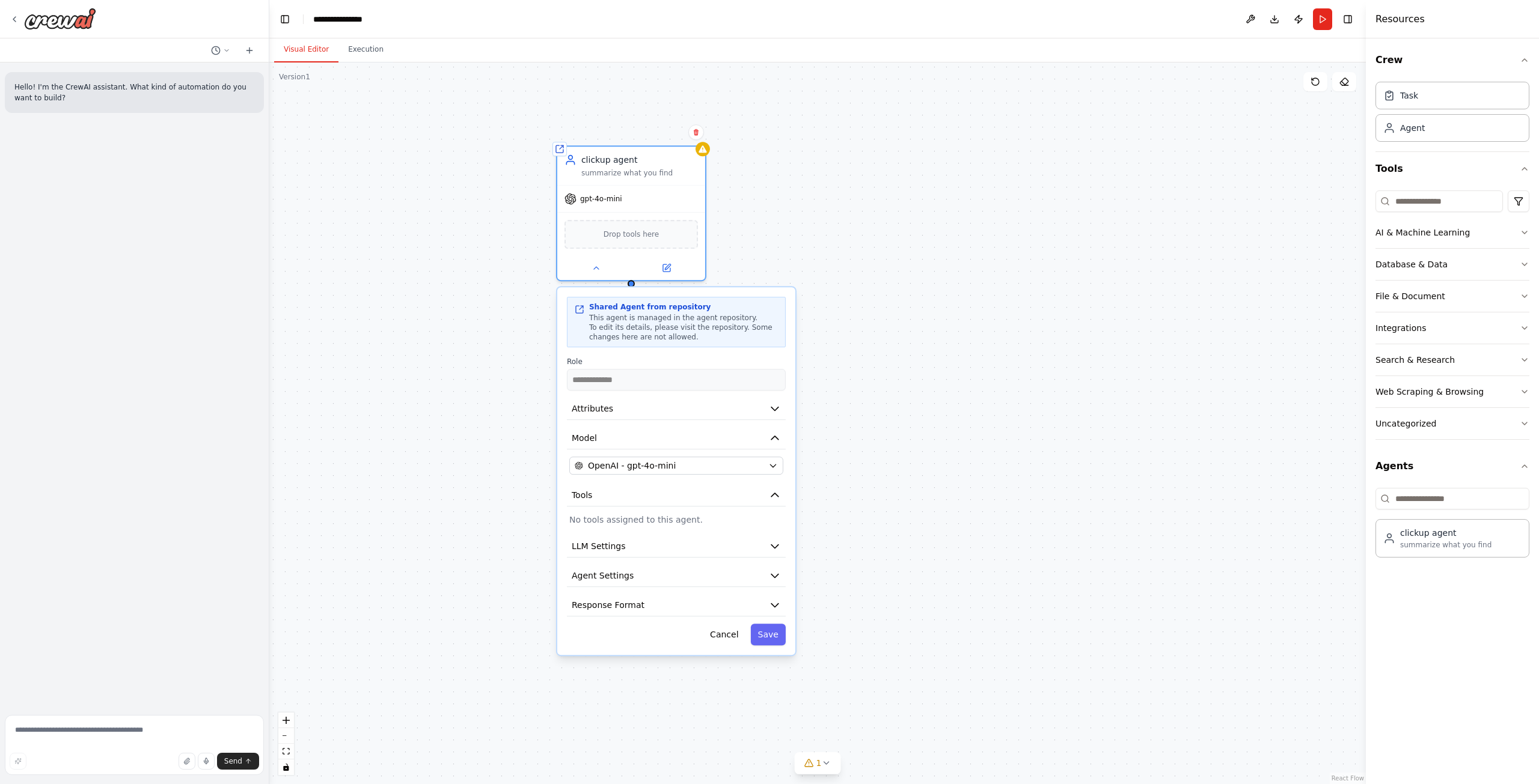
drag, startPoint x: 893, startPoint y: 322, endPoint x: 998, endPoint y: 389, distance: 124.6
click at [998, 389] on div "**********" at bounding box center [818, 423] width 1097 height 722
